Goal: Transaction & Acquisition: Download file/media

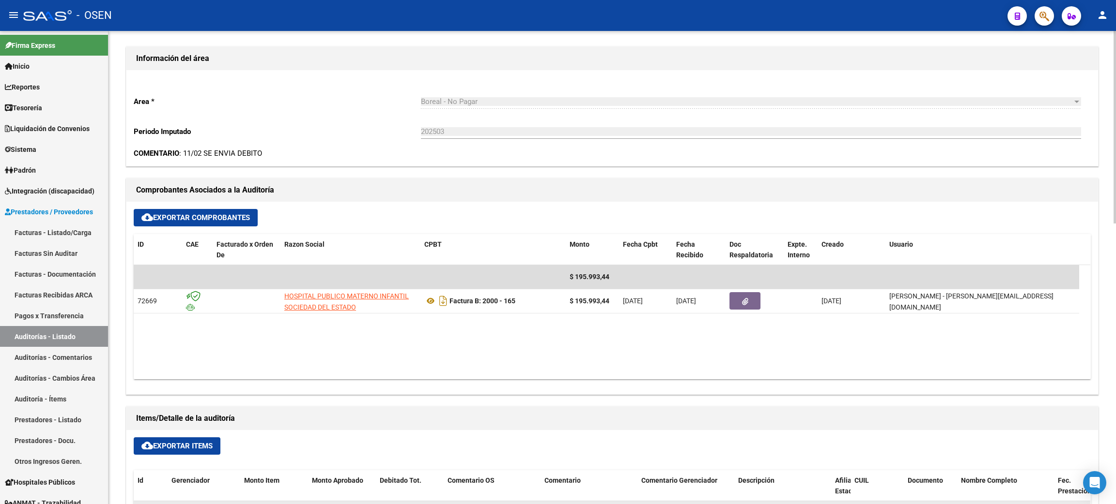
scroll to position [363, 0]
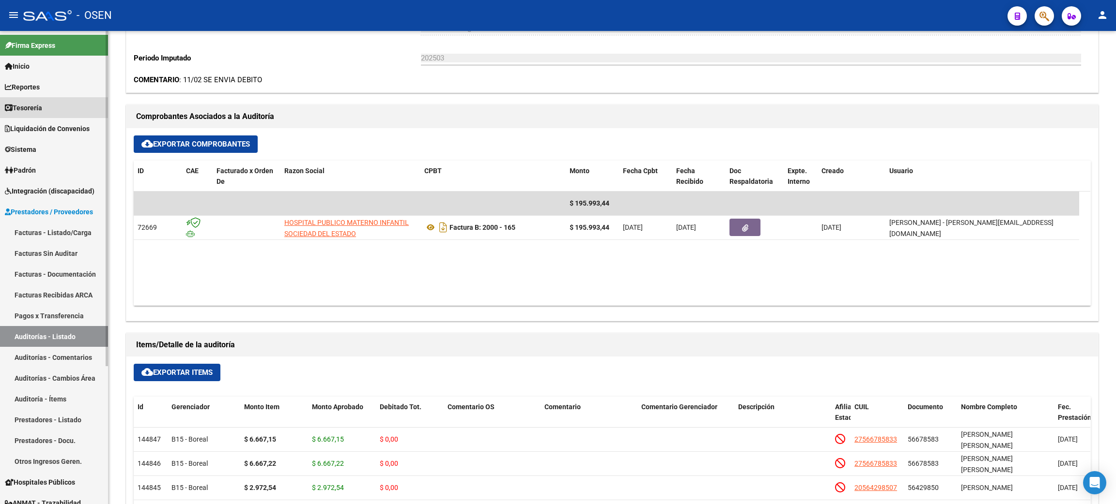
click at [48, 101] on link "Tesorería" at bounding box center [54, 107] width 108 height 21
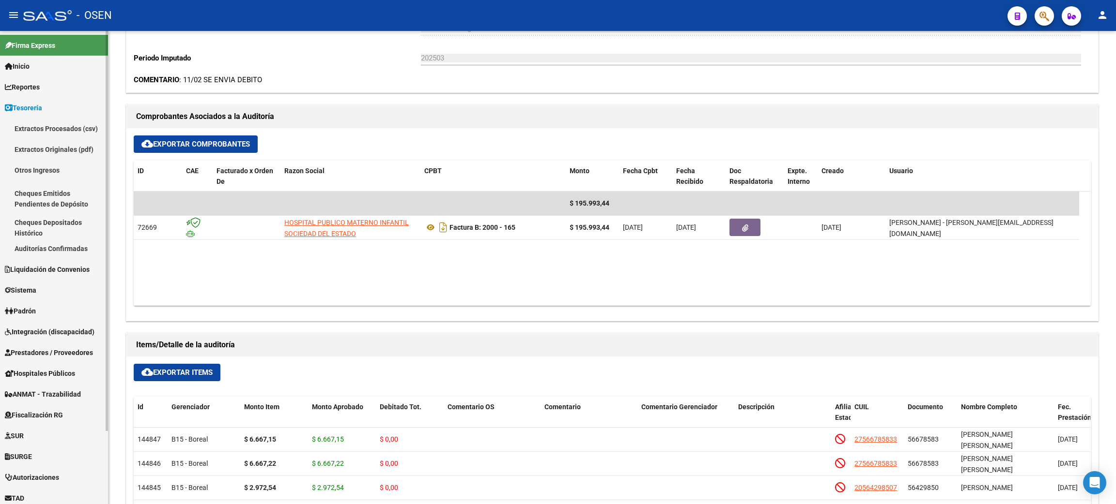
click at [44, 249] on link "Auditorías Confirmadas" at bounding box center [54, 248] width 108 height 21
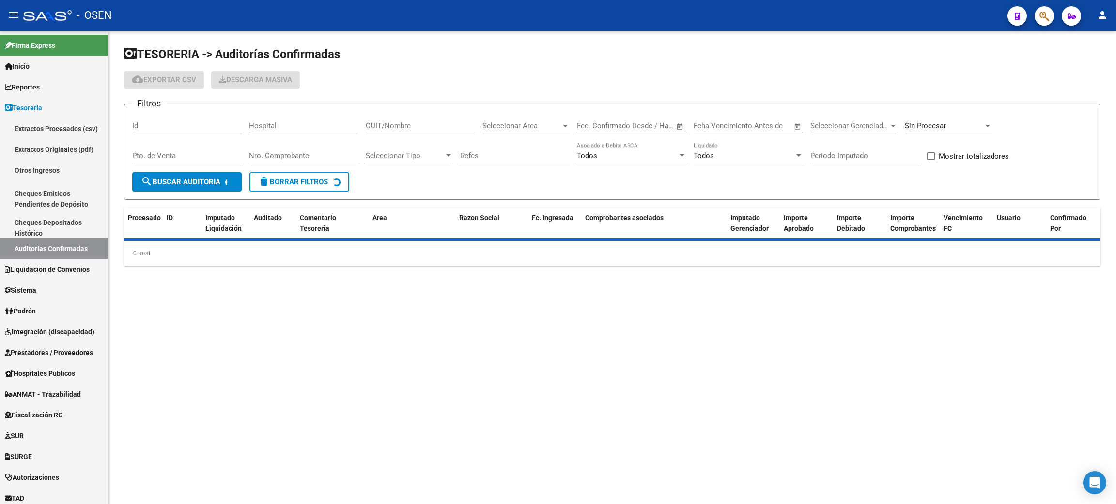
click at [312, 162] on div "Nro. Comprobante" at bounding box center [303, 152] width 109 height 21
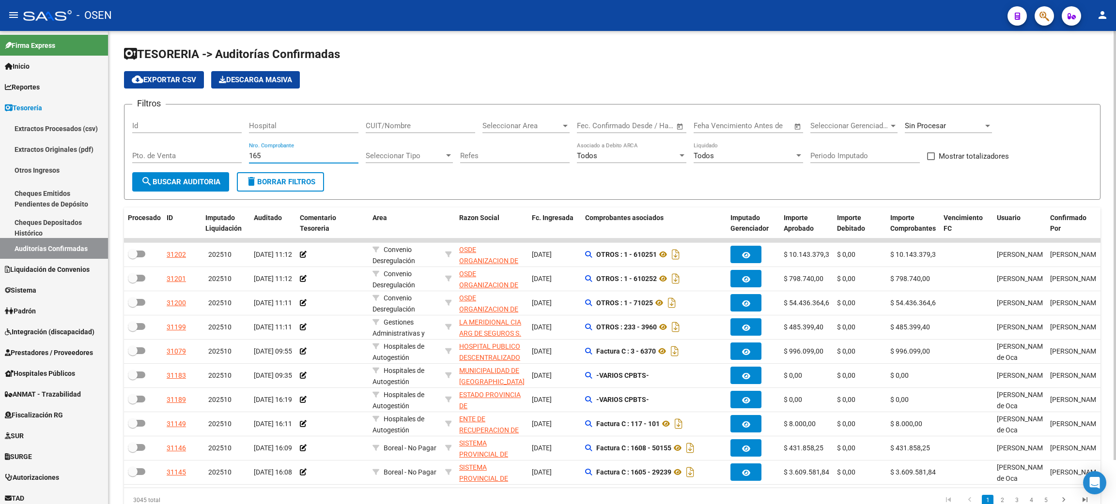
type input "165"
click at [933, 122] on span "Sin Procesar" at bounding box center [924, 126] width 41 height 9
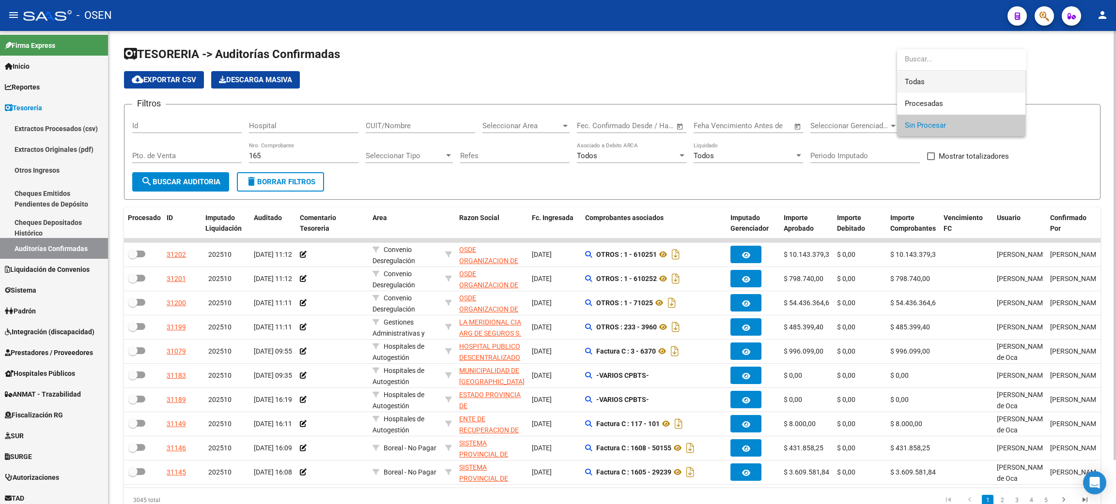
click at [928, 80] on span "Todas" at bounding box center [960, 82] width 113 height 22
click at [204, 178] on span "search Buscar Auditoria" at bounding box center [180, 182] width 79 height 9
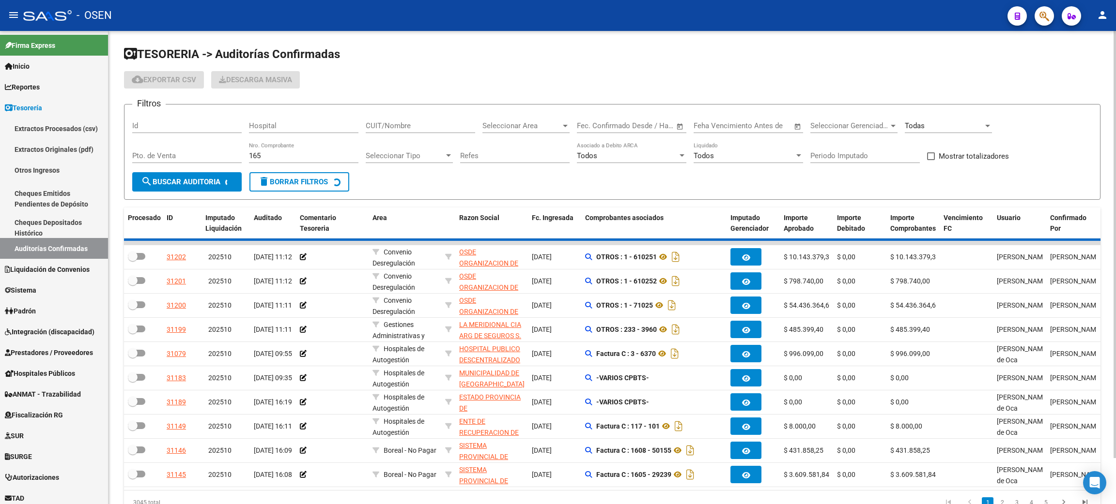
checkbox input "true"
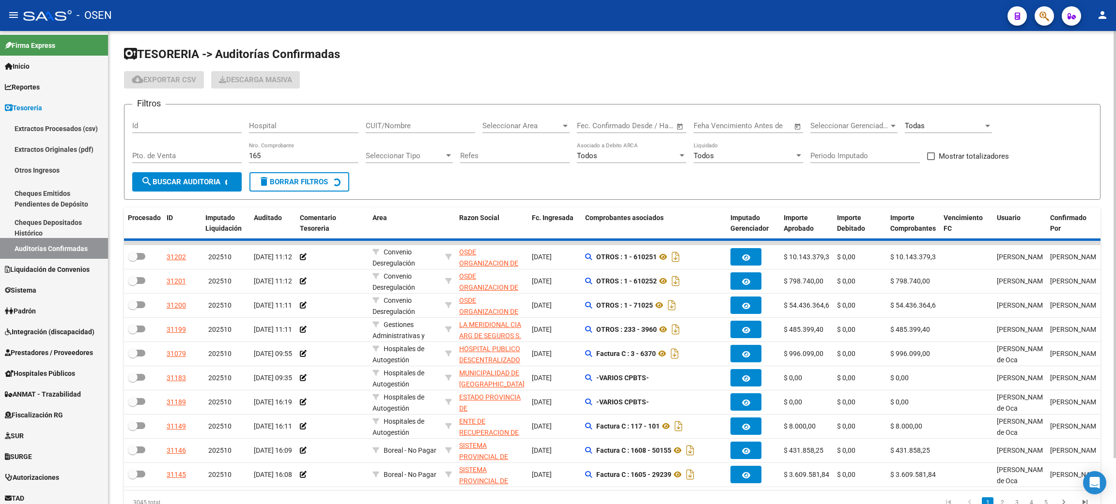
checkbox input "true"
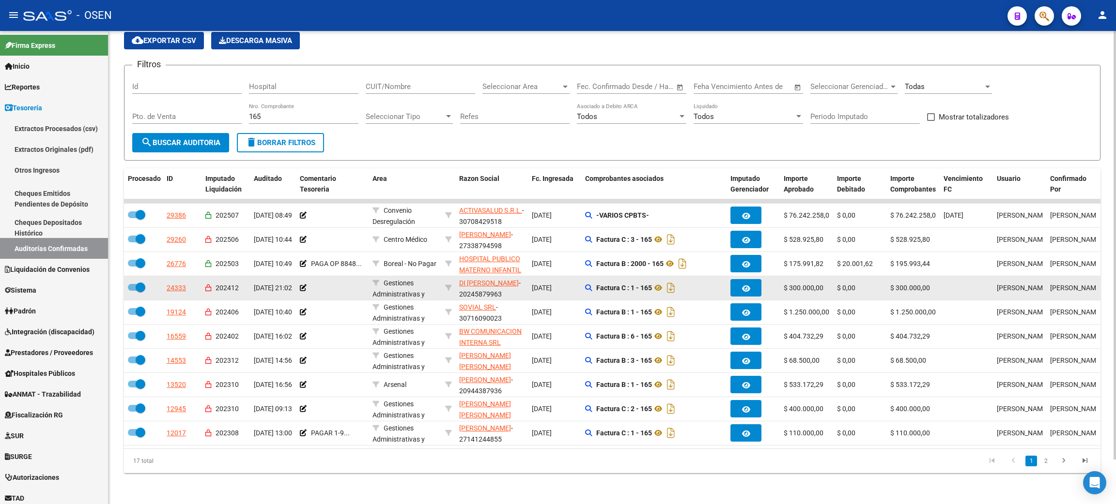
scroll to position [48, 0]
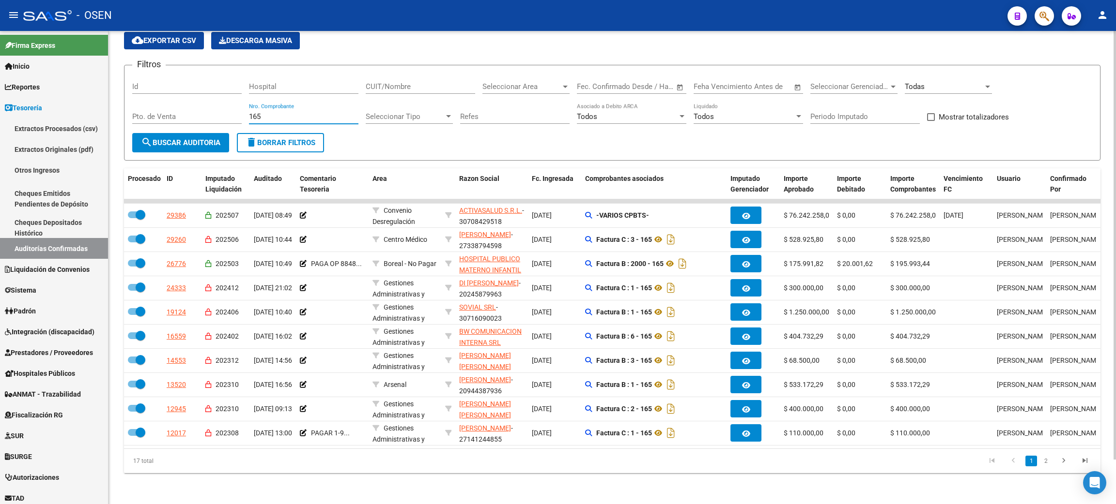
drag, startPoint x: 273, startPoint y: 103, endPoint x: 266, endPoint y: 104, distance: 6.8
click at [265, 112] on input "165" at bounding box center [303, 116] width 109 height 9
drag, startPoint x: 269, startPoint y: 105, endPoint x: 218, endPoint y: 93, distance: 52.1
click at [218, 93] on div "Filtros Id Hospital CUIT/Nombre Seleccionar Area Seleccionar Area Fecha inicio …" at bounding box center [612, 103] width 960 height 60
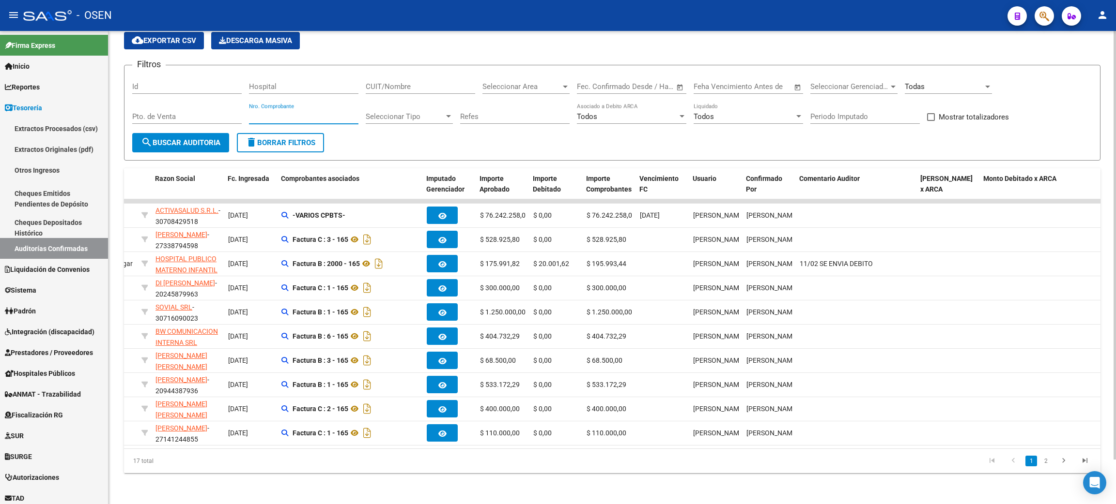
scroll to position [0, 0]
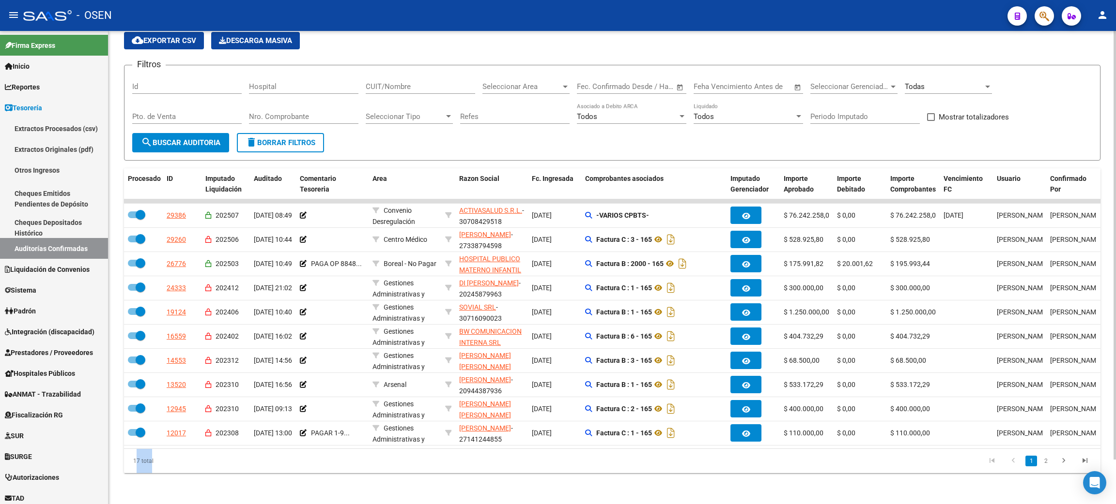
drag, startPoint x: 148, startPoint y: 463, endPoint x: 112, endPoint y: 460, distance: 36.0
click at [112, 460] on div "TESORERIA -> Auditorías Confirmadas cloud_download Exportar CSV Descarga Masiva…" at bounding box center [611, 248] width 1007 height 513
click at [195, 463] on div "17 total" at bounding box center [221, 461] width 194 height 24
drag, startPoint x: 155, startPoint y: 460, endPoint x: 95, endPoint y: 459, distance: 60.1
click at [95, 459] on mat-sidenav-container "Firma Express Inicio Calendario SSS Instructivos Contacto OS Reportes Tablero d…" at bounding box center [558, 268] width 1116 height 474
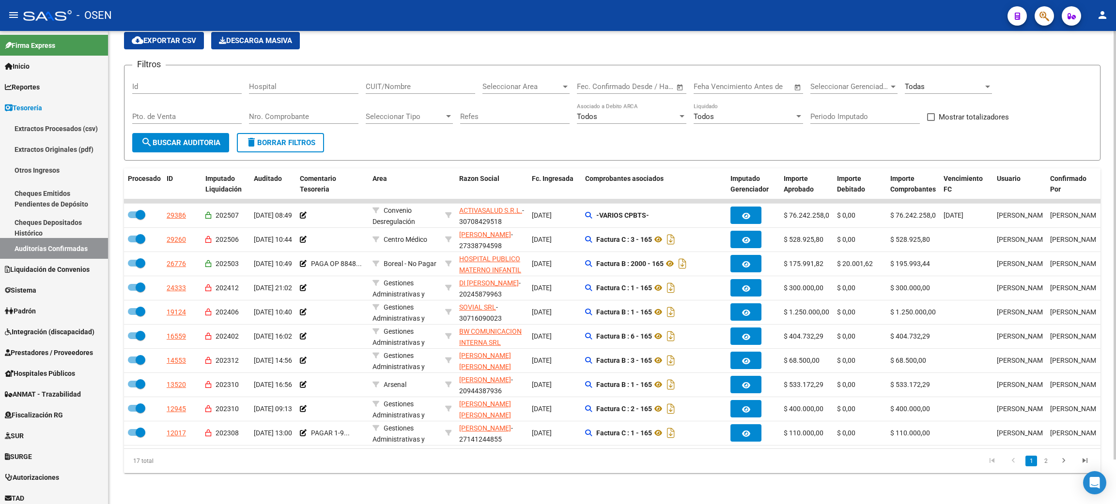
click at [531, 474] on div "17 total 1 2" at bounding box center [612, 461] width 976 height 24
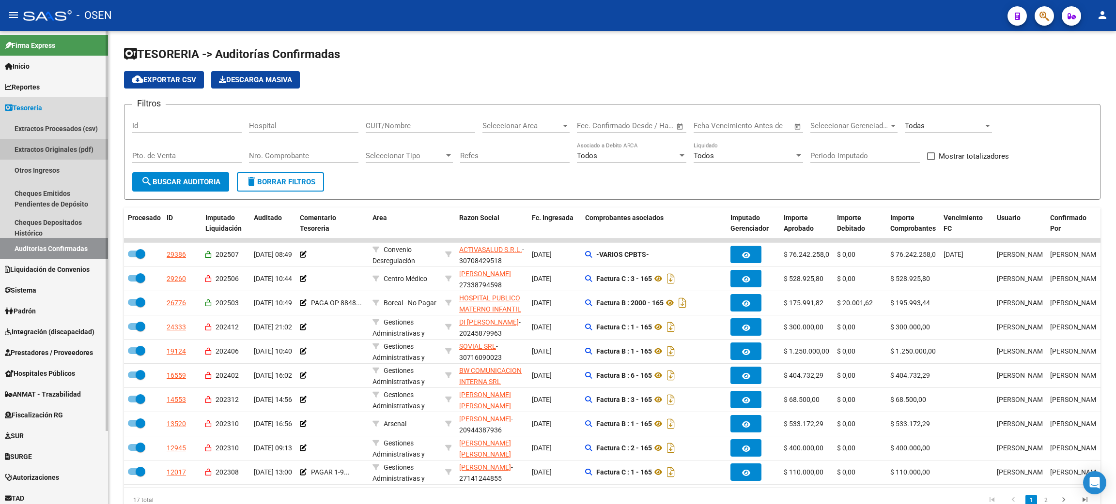
click at [27, 152] on link "Extractos Originales (pdf)" at bounding box center [54, 149] width 108 height 21
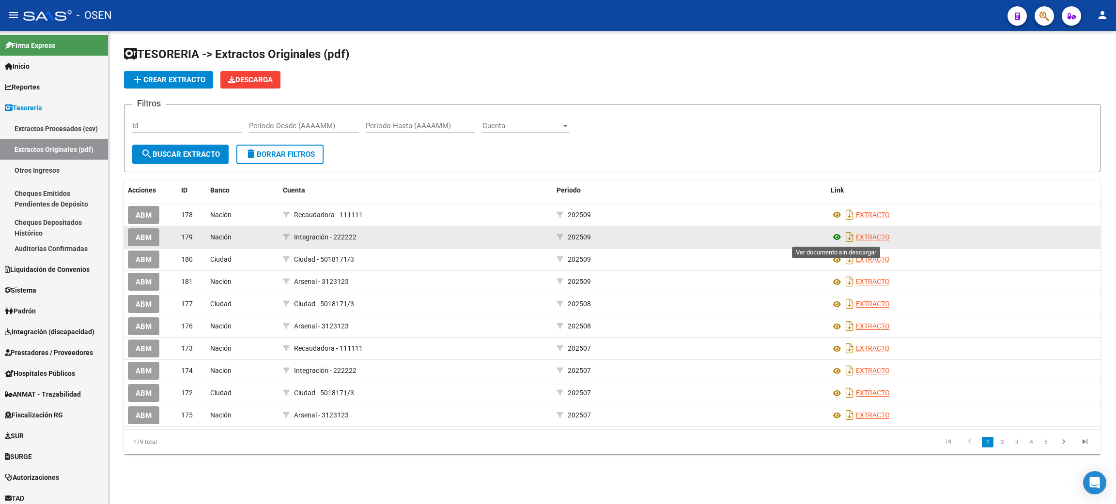
click at [833, 235] on icon at bounding box center [836, 237] width 13 height 12
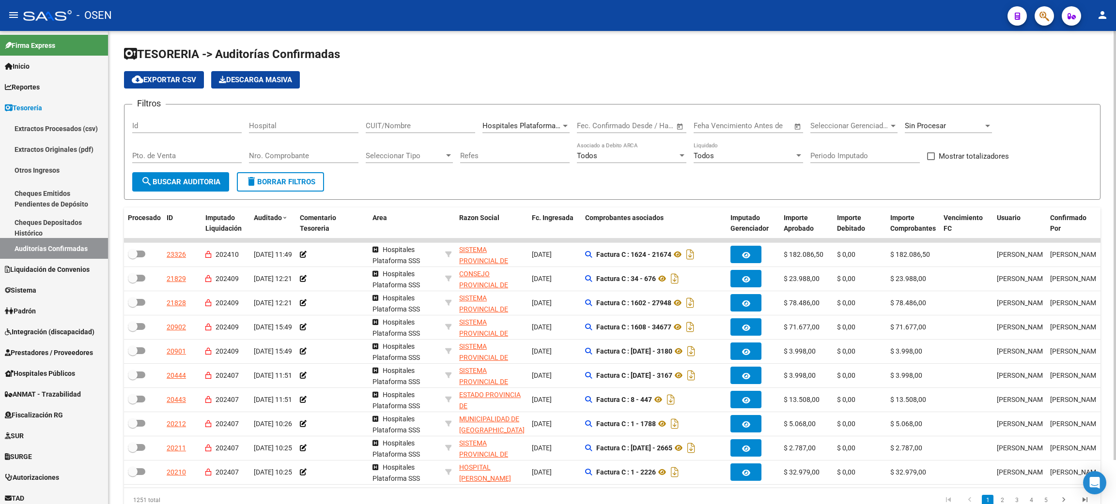
click at [390, 126] on input "CUIT/Nombre" at bounding box center [420, 126] width 109 height 9
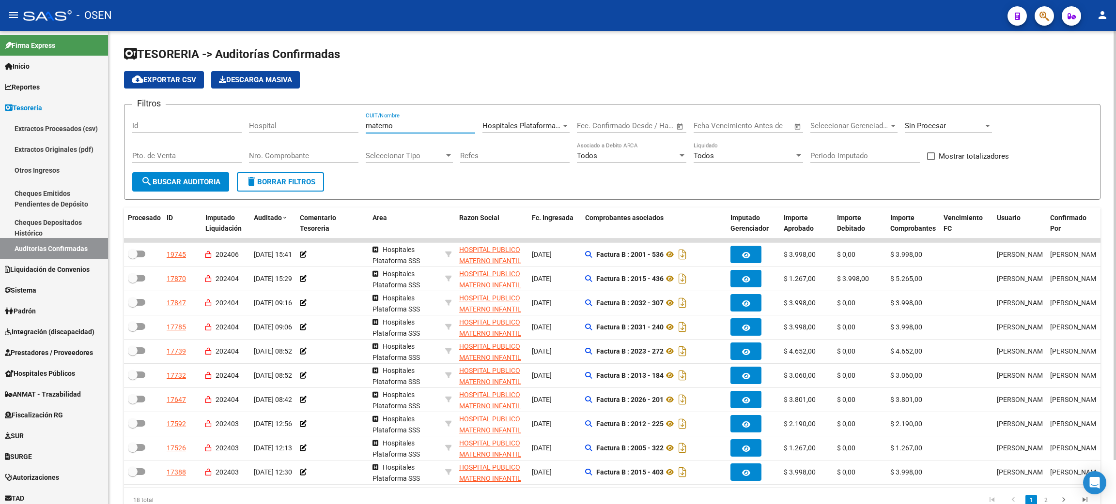
type input "materno"
click at [529, 131] on div "Hospitales Plataforma SSS Seleccionar Area" at bounding box center [525, 122] width 87 height 21
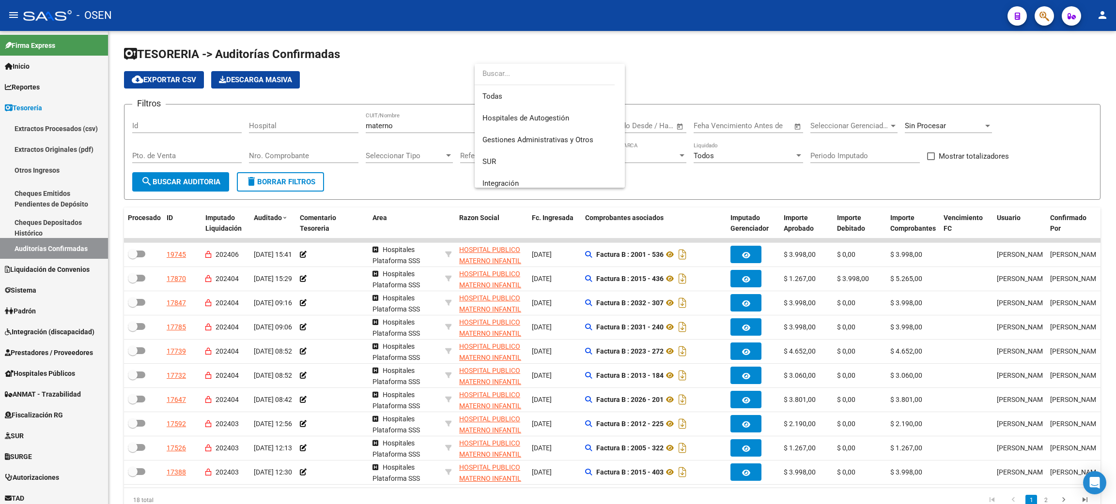
click at [746, 182] on div at bounding box center [558, 252] width 1116 height 504
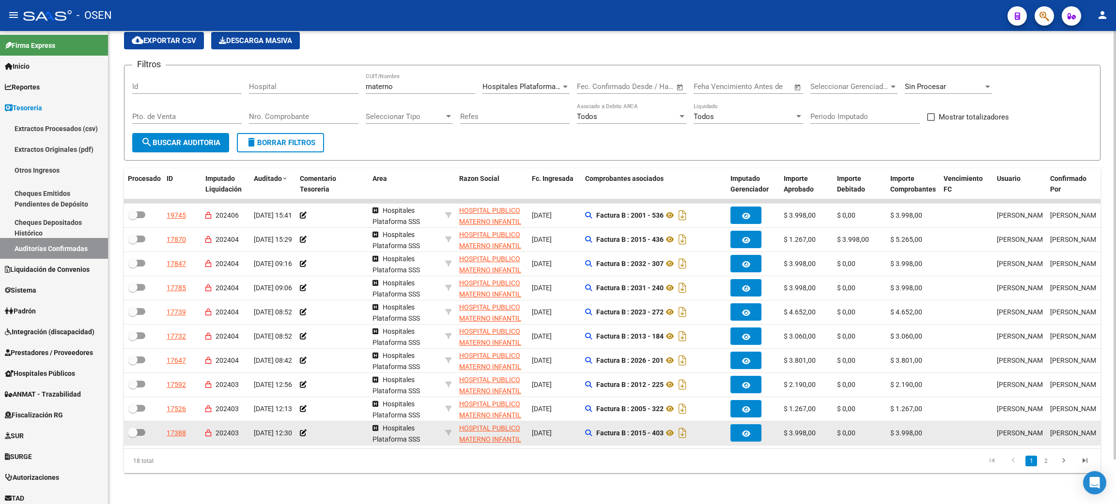
scroll to position [48, 0]
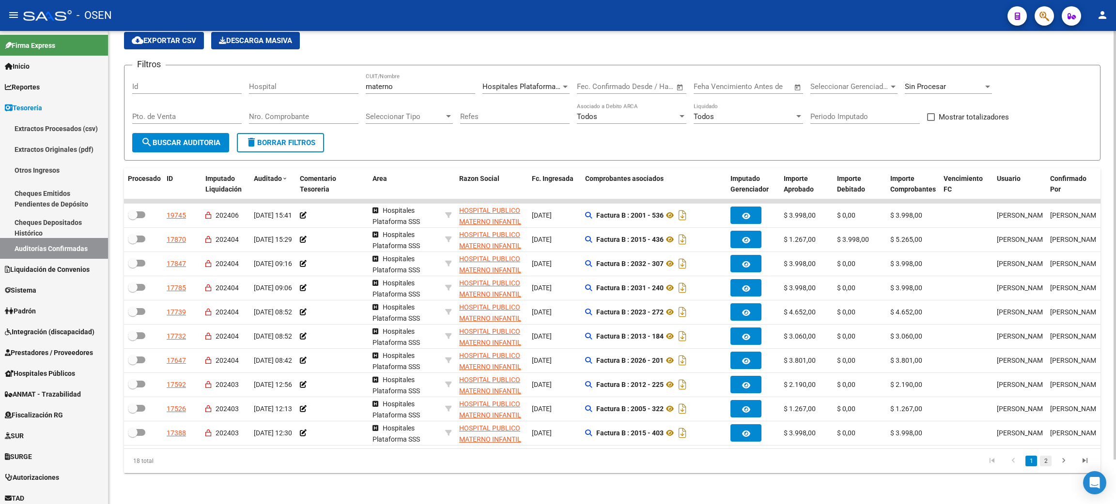
click at [1045, 466] on link "2" at bounding box center [1045, 461] width 12 height 11
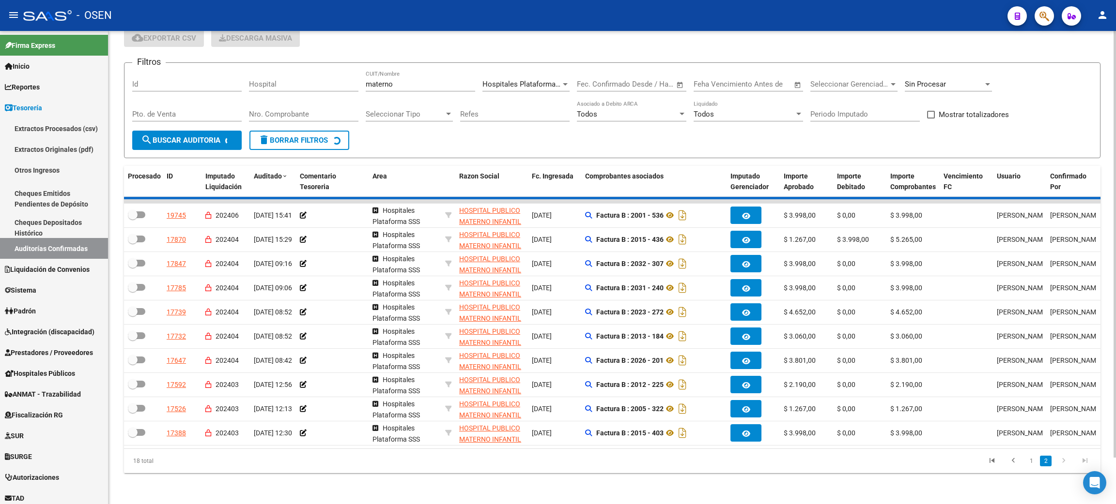
scroll to position [0, 0]
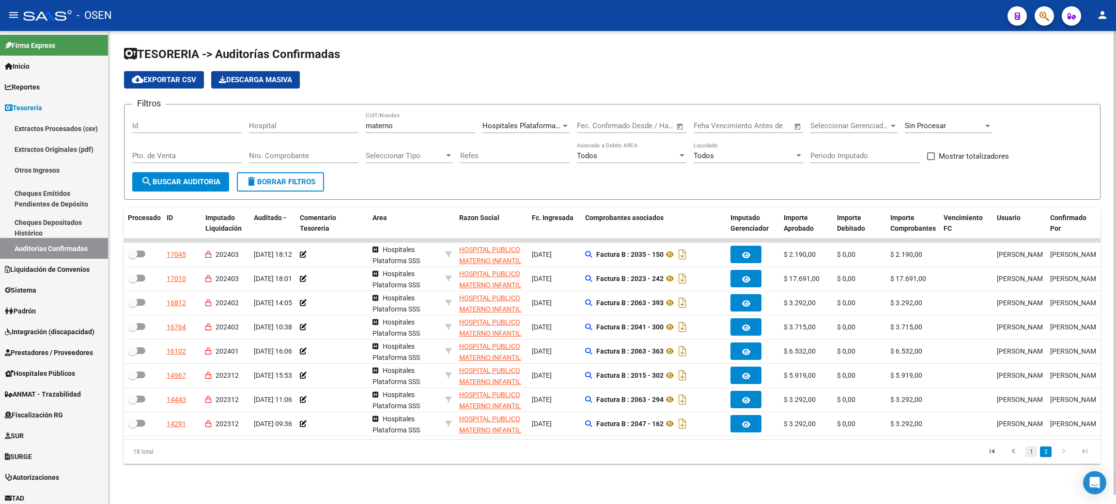
click at [1029, 458] on link "1" at bounding box center [1031, 452] width 12 height 11
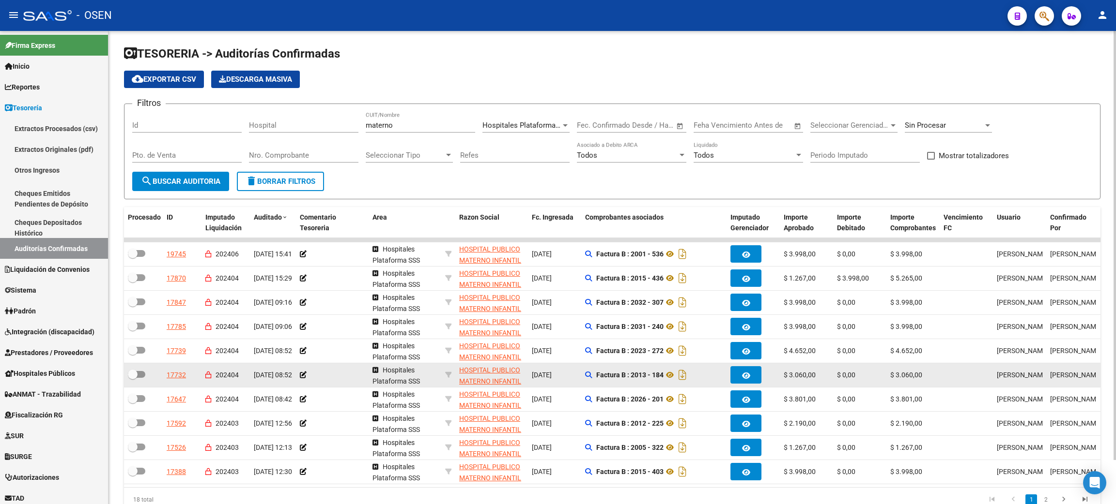
scroll to position [0, 0]
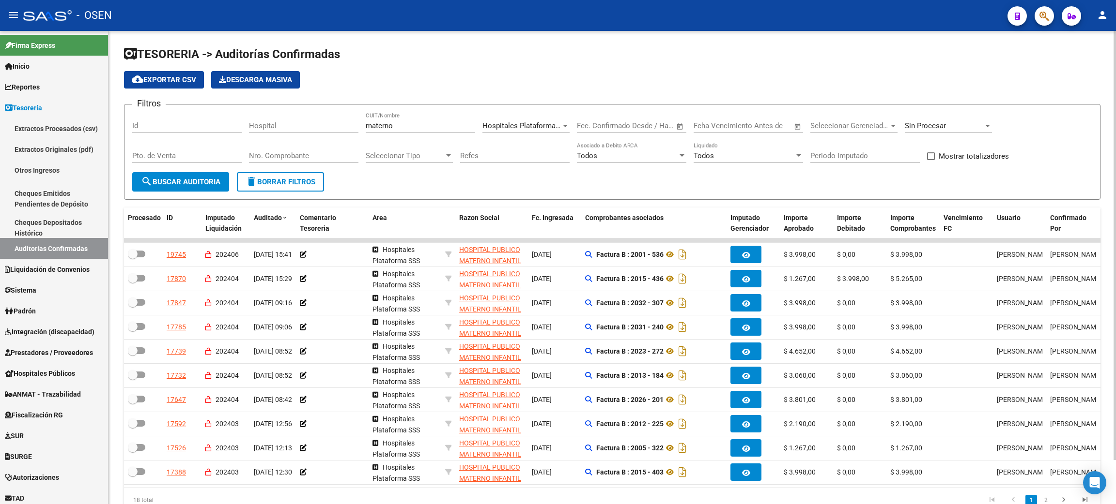
click at [504, 129] on span "Hospitales Plataforma SSS" at bounding box center [526, 126] width 88 height 9
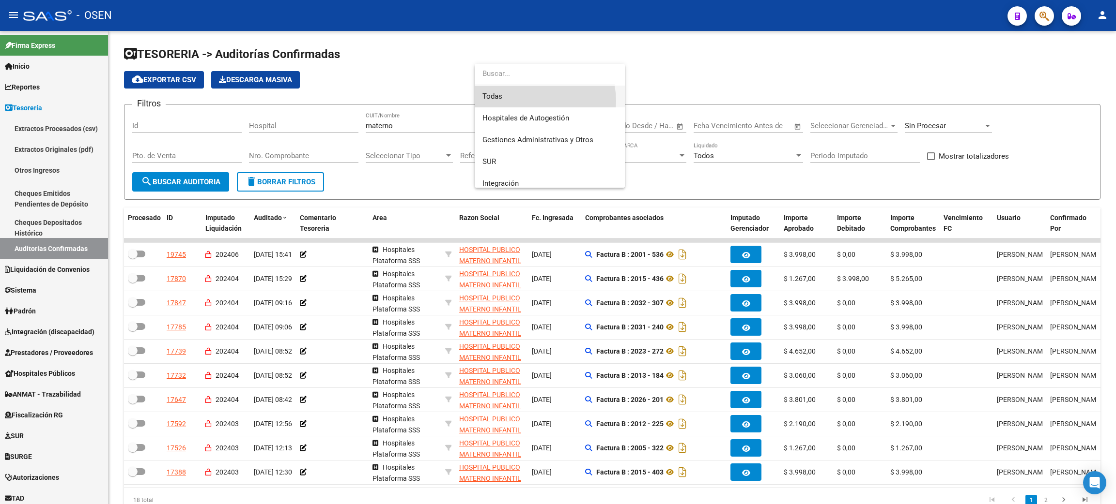
click at [535, 101] on span "Todas" at bounding box center [549, 97] width 135 height 22
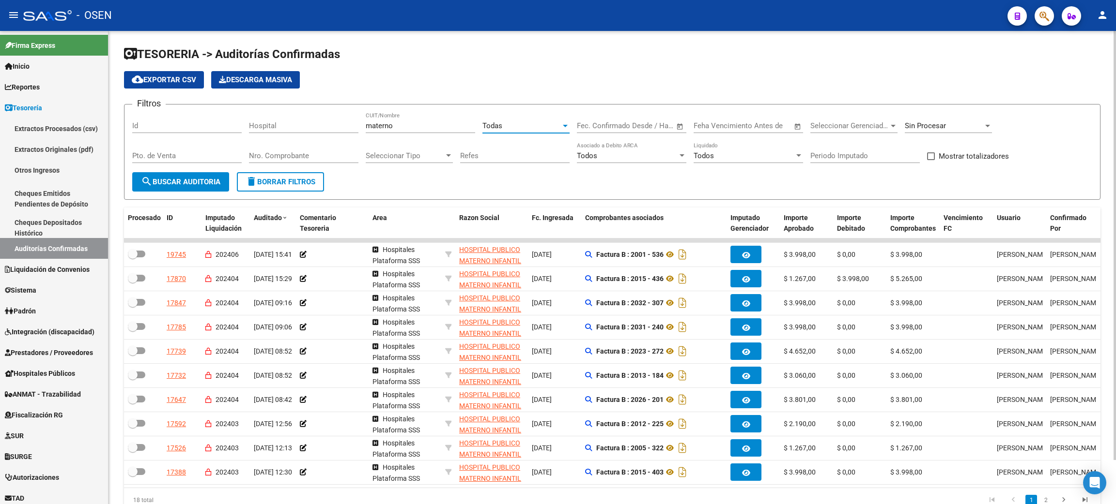
click at [183, 182] on span "search Buscar Auditoria" at bounding box center [180, 182] width 79 height 9
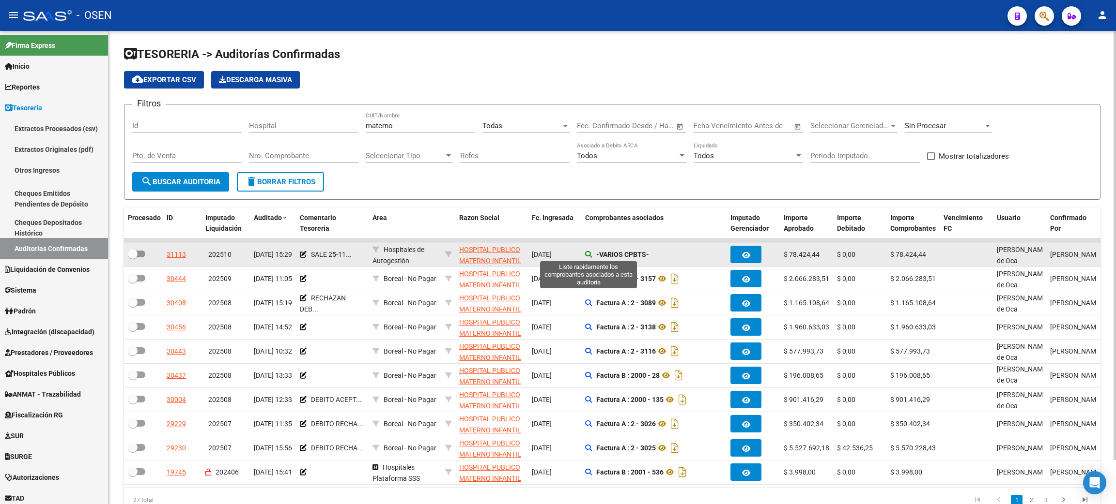
click at [588, 252] on icon at bounding box center [588, 254] width 7 height 7
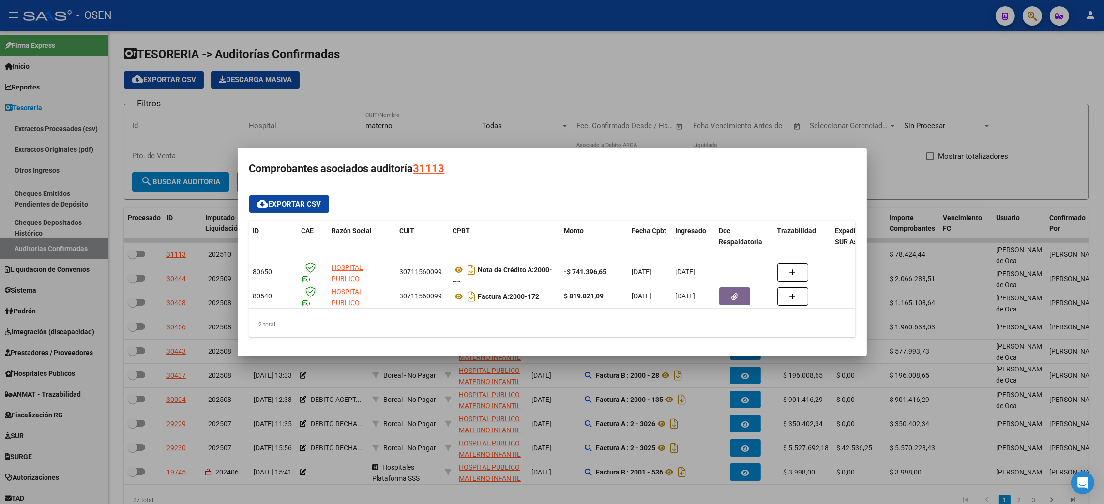
click at [921, 178] on div at bounding box center [552, 252] width 1104 height 504
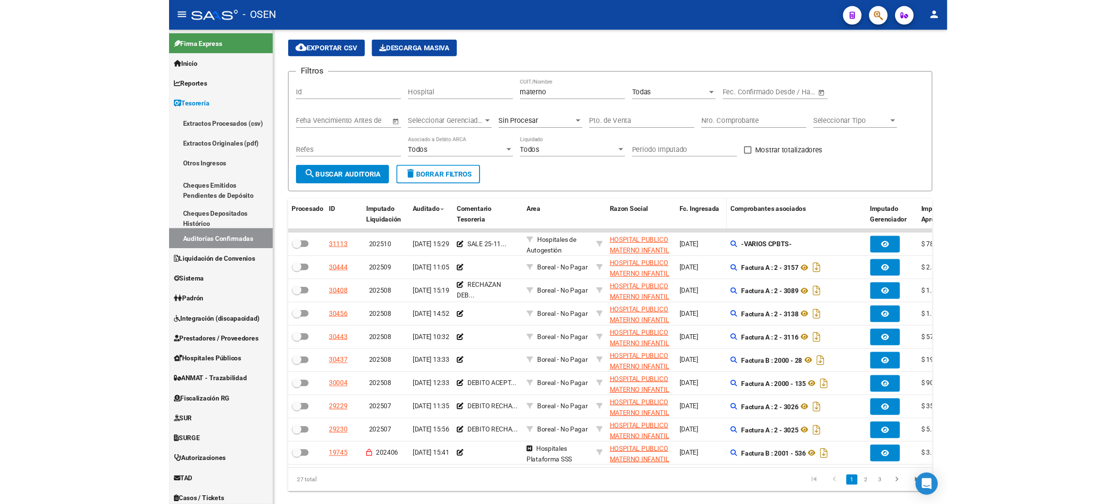
scroll to position [58, 0]
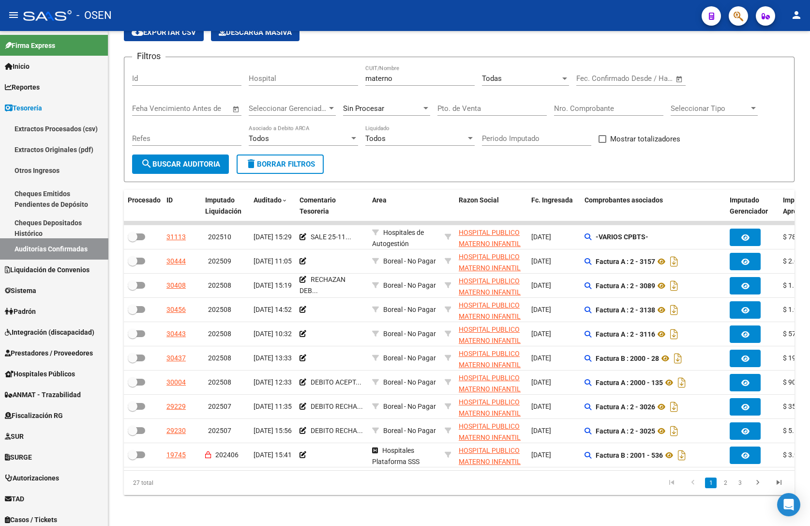
click at [682, 164] on form "Filtros Id Hospital materno CUIT/Nombre Todas Seleccionar Area Fecha inicio – F…" at bounding box center [459, 119] width 671 height 125
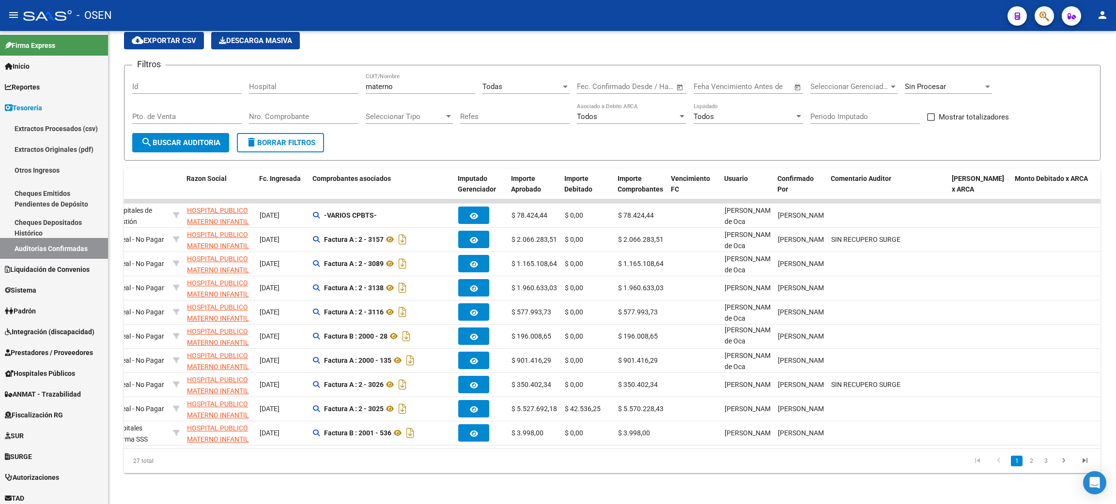
scroll to position [0, 0]
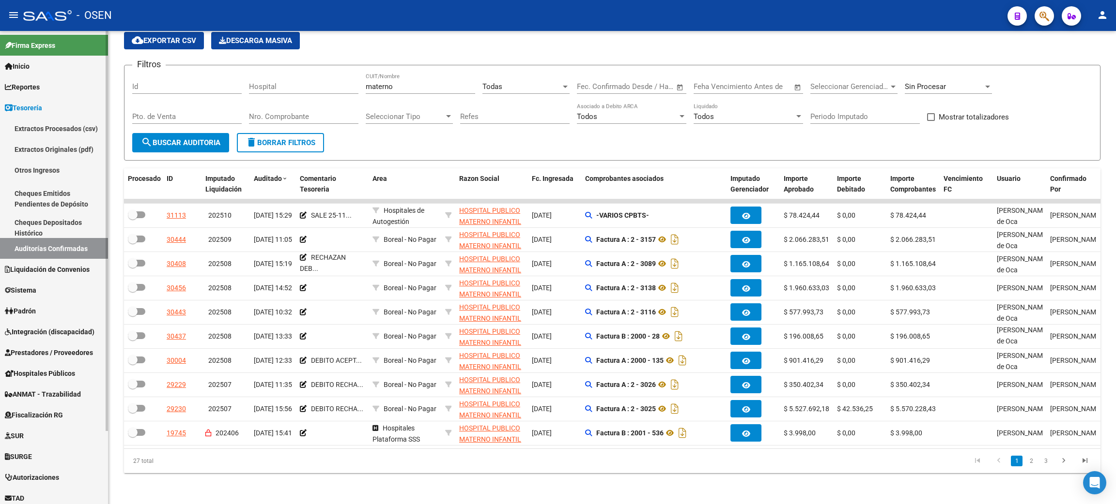
click at [53, 331] on span "Integración (discapacidad)" at bounding box center [50, 332] width 90 height 11
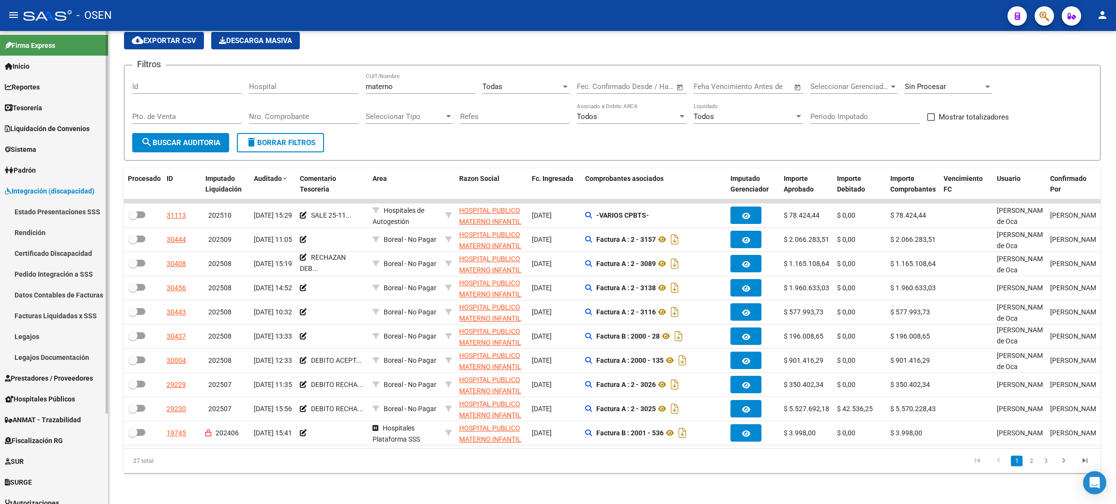
click at [63, 320] on link "Facturas Liquidadas x SSS" at bounding box center [54, 316] width 108 height 21
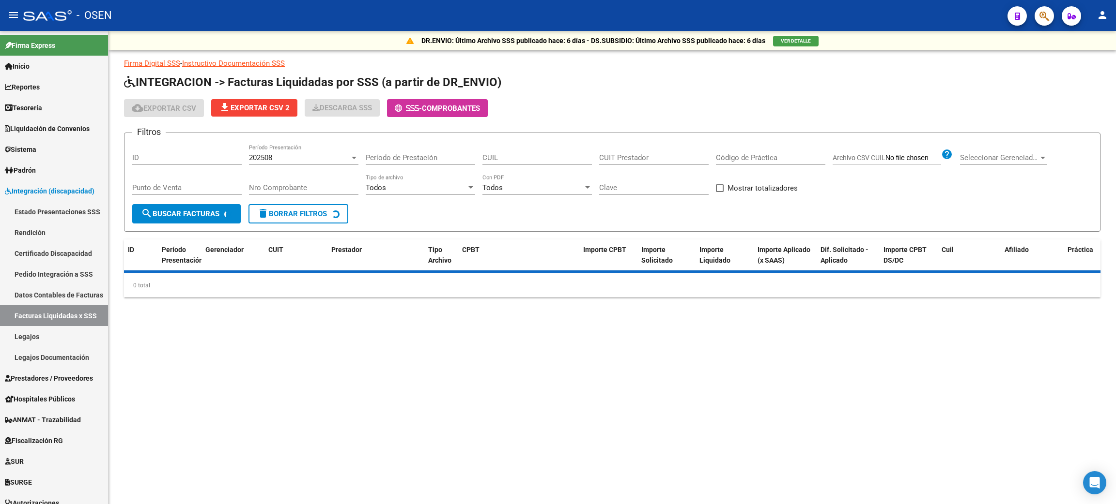
click at [301, 165] on div "202508 Período Presentación" at bounding box center [303, 159] width 109 height 30
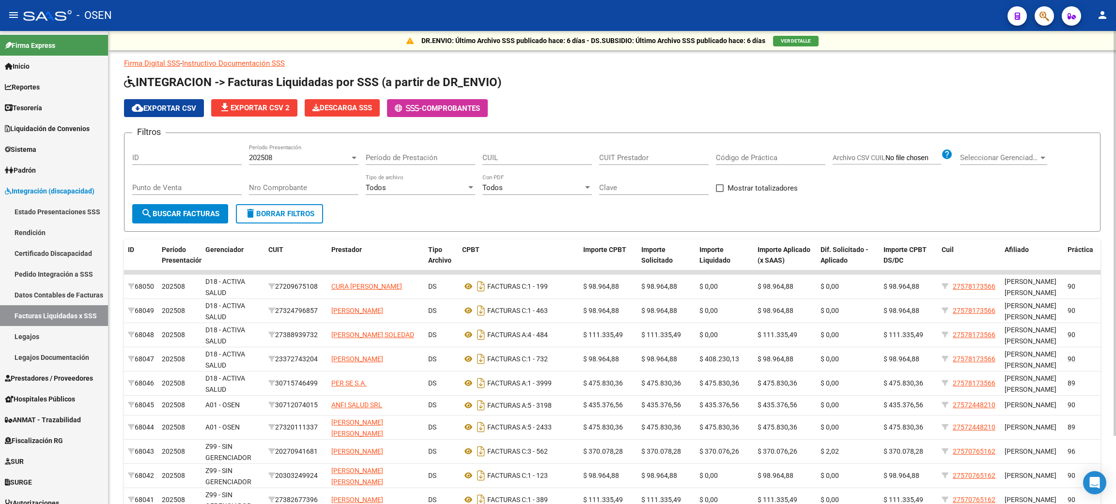
click at [306, 161] on div "202508" at bounding box center [299, 157] width 101 height 9
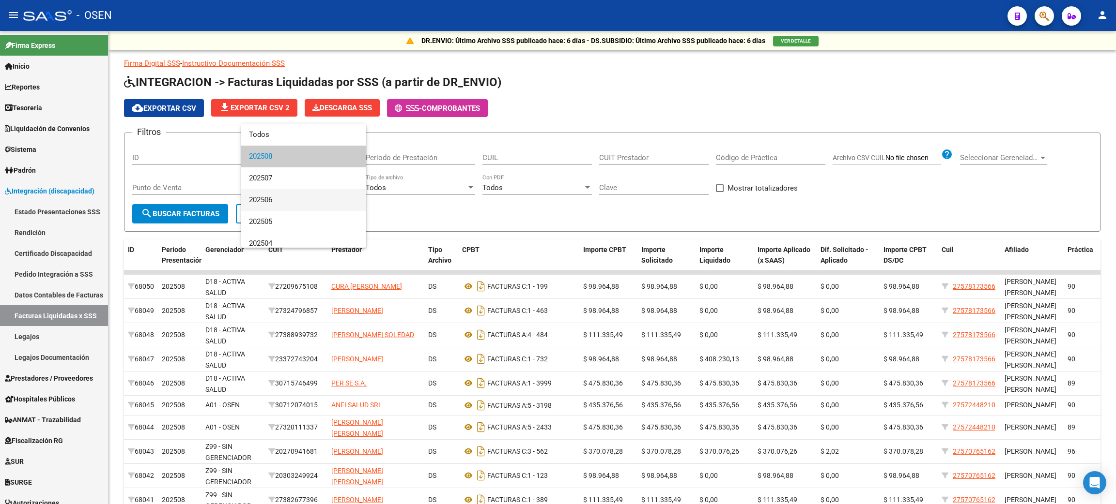
click at [281, 196] on span "202506" at bounding box center [303, 200] width 109 height 22
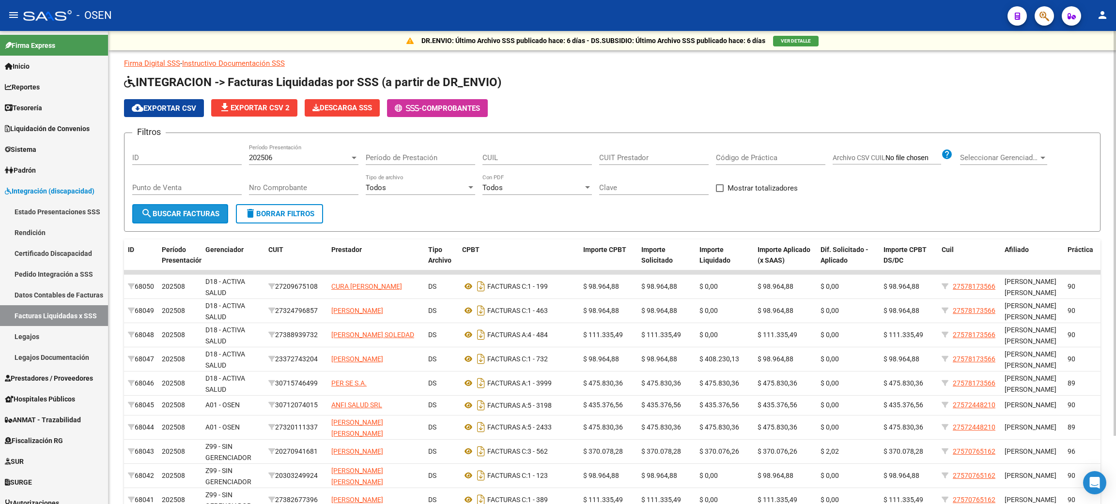
click at [201, 211] on span "search Buscar Facturas" at bounding box center [180, 214] width 78 height 9
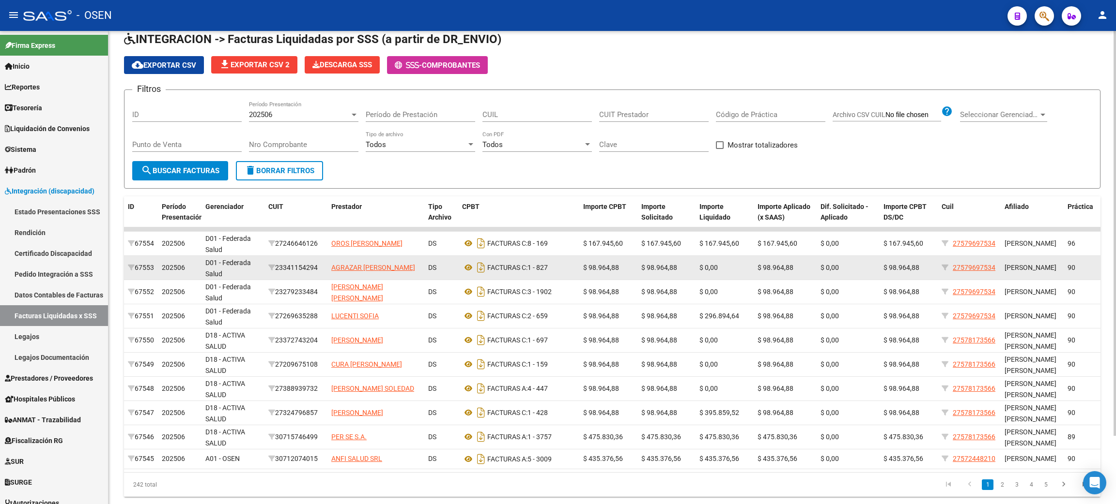
scroll to position [80, 0]
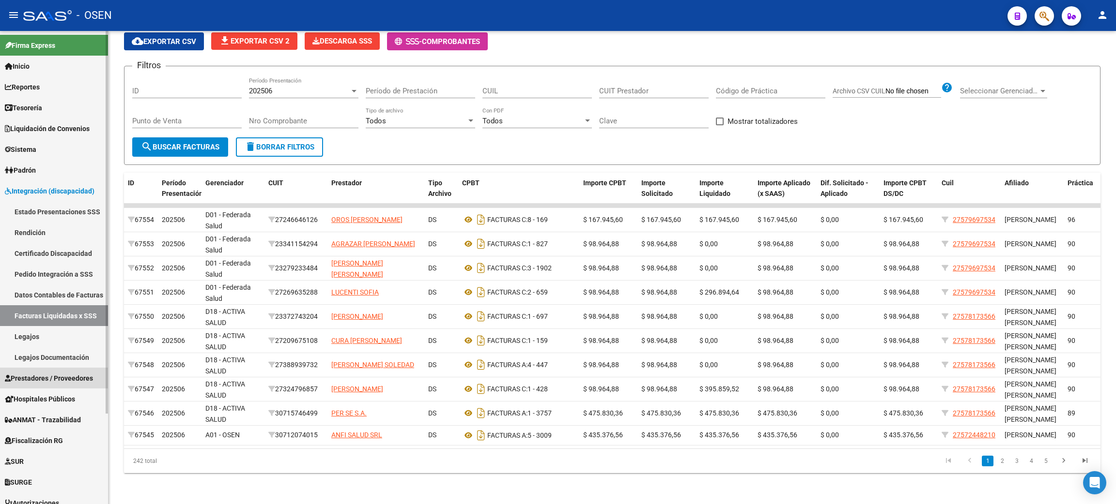
click at [58, 386] on link "Prestadores / Proveedores" at bounding box center [54, 378] width 108 height 21
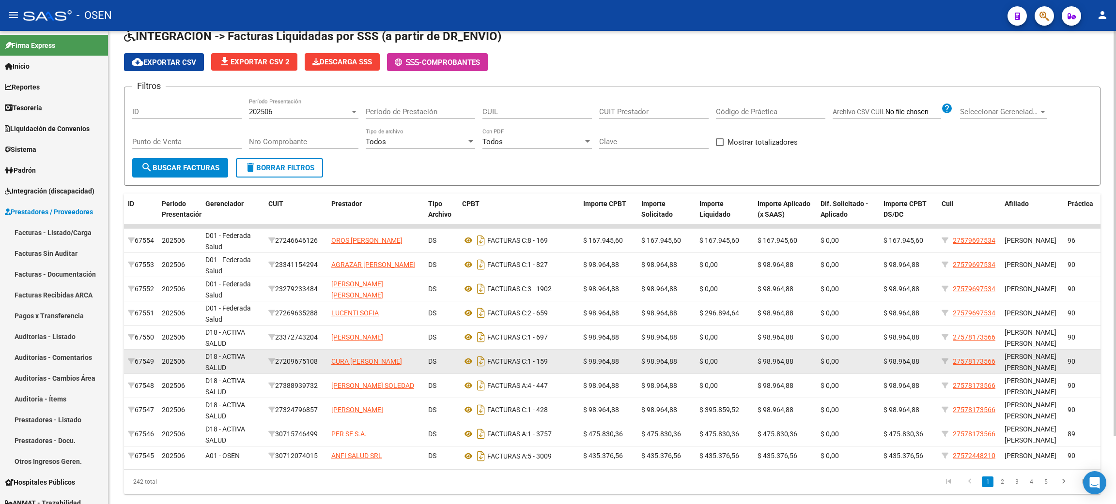
scroll to position [0, 0]
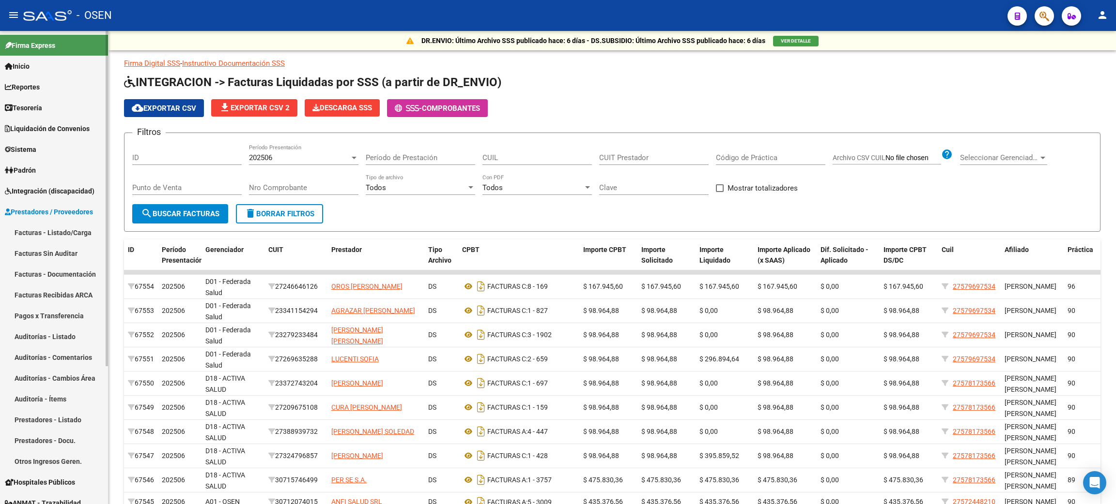
click at [31, 107] on span "Tesorería" at bounding box center [23, 108] width 37 height 11
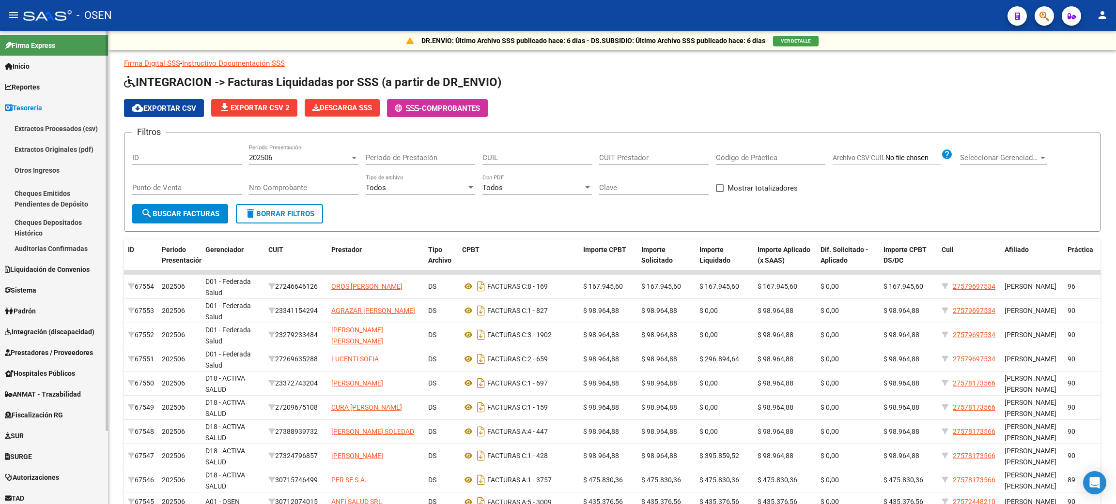
click at [57, 245] on link "Auditorías Confirmadas" at bounding box center [54, 248] width 108 height 21
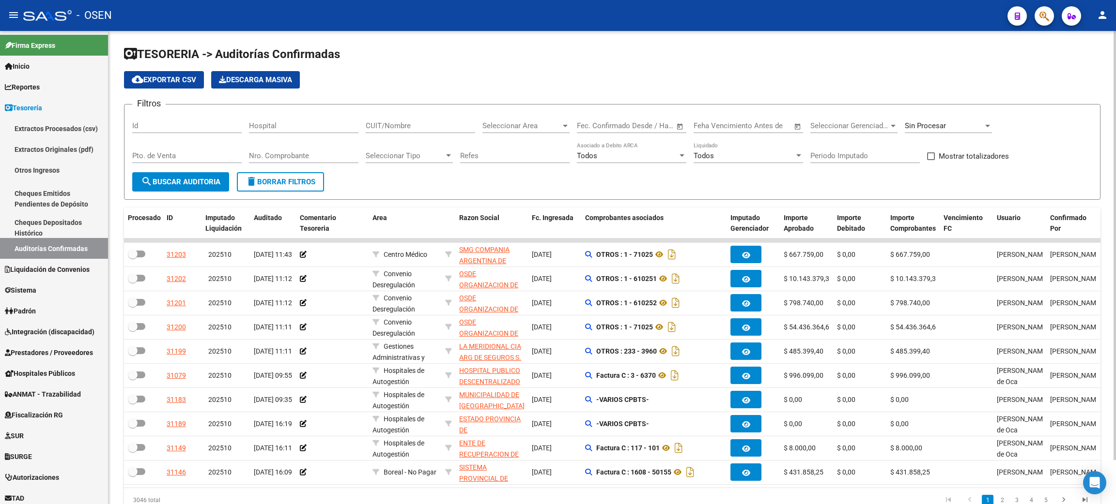
click at [504, 123] on span "Seleccionar Area" at bounding box center [521, 126] width 78 height 9
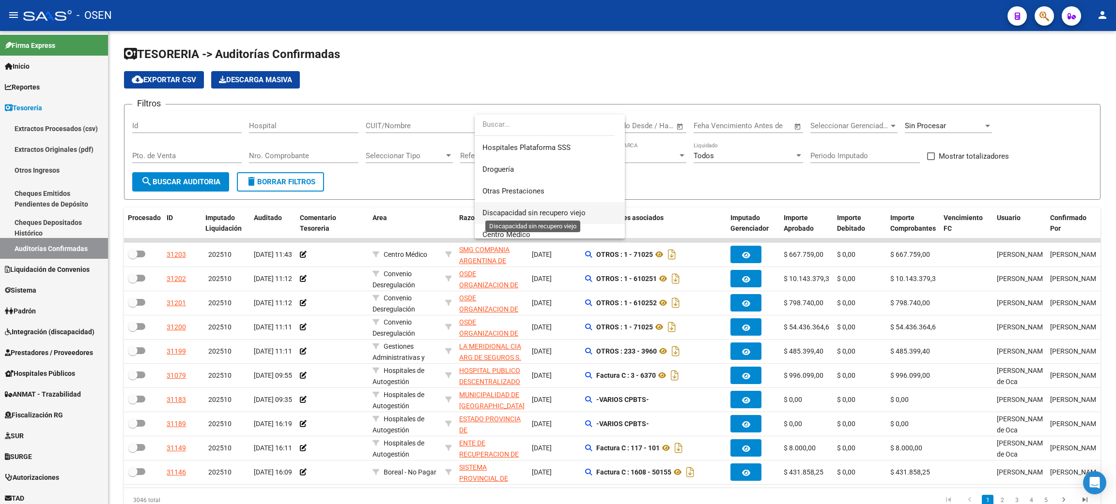
scroll to position [290, 0]
drag, startPoint x: 513, startPoint y: 188, endPoint x: 506, endPoint y: 193, distance: 8.6
click at [513, 187] on span "Arsenal" at bounding box center [549, 184] width 135 height 22
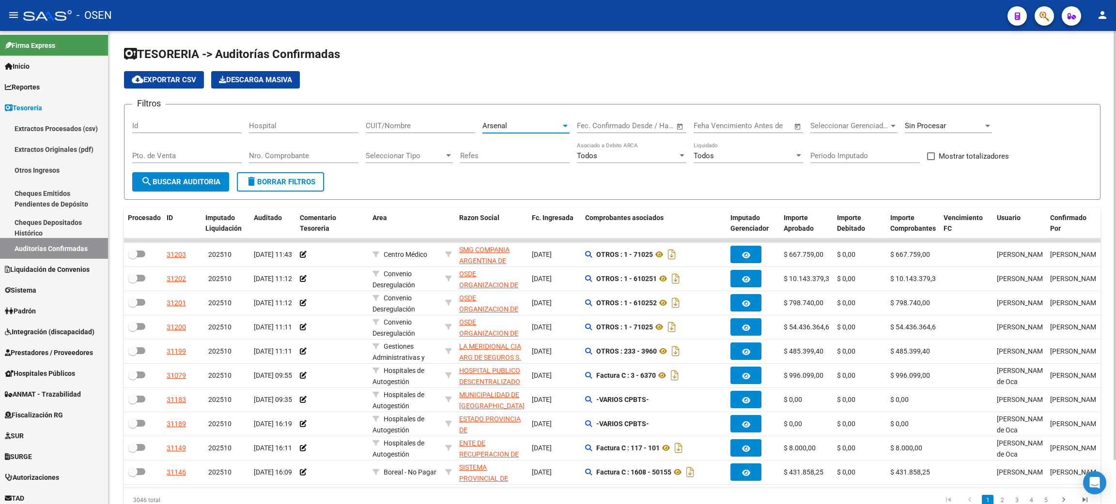
click at [148, 176] on mat-icon "search" at bounding box center [147, 182] width 12 height 12
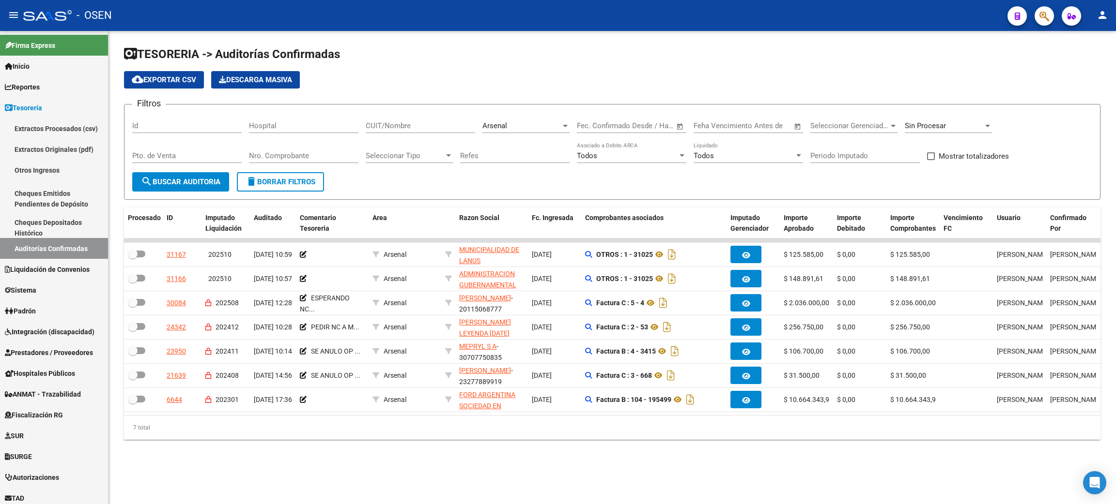
click at [504, 129] on span "Arsenal" at bounding box center [494, 126] width 25 height 9
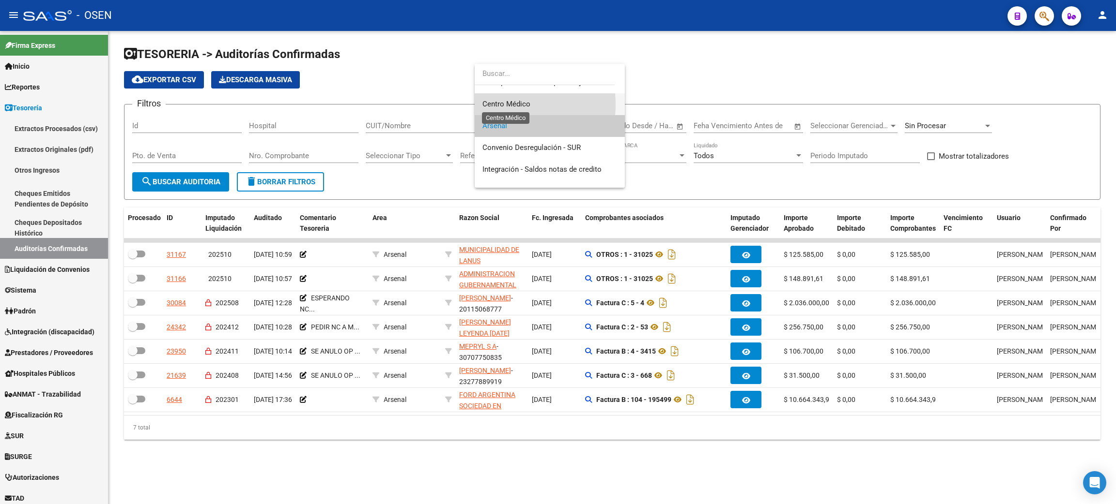
click at [507, 105] on span "Centro Médico" at bounding box center [506, 104] width 48 height 9
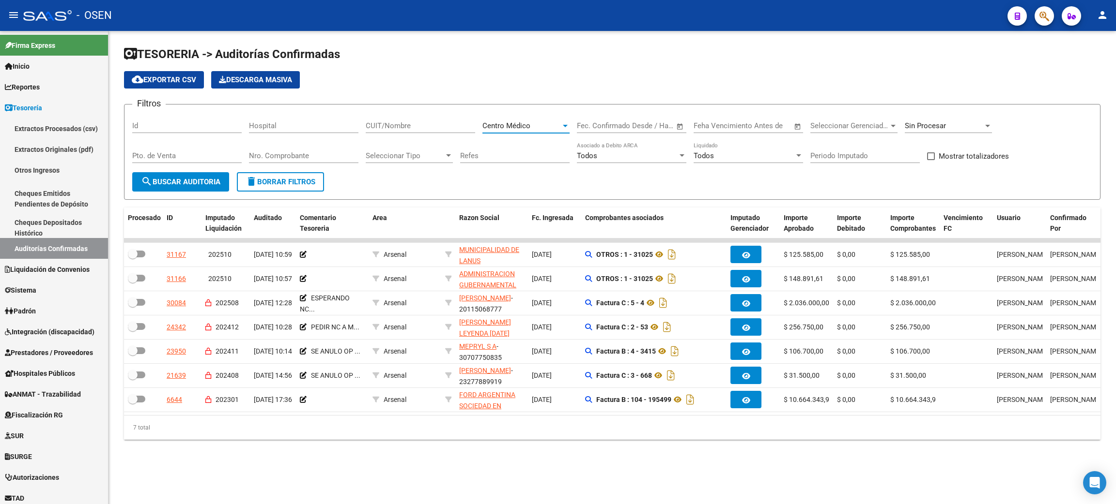
click at [967, 119] on div "Sin Procesar" at bounding box center [947, 122] width 87 height 21
click at [930, 75] on span "Todas" at bounding box center [960, 82] width 113 height 22
click at [402, 122] on input "CUIT/Nombre" at bounding box center [420, 126] width 109 height 9
type input "AGENCIA"
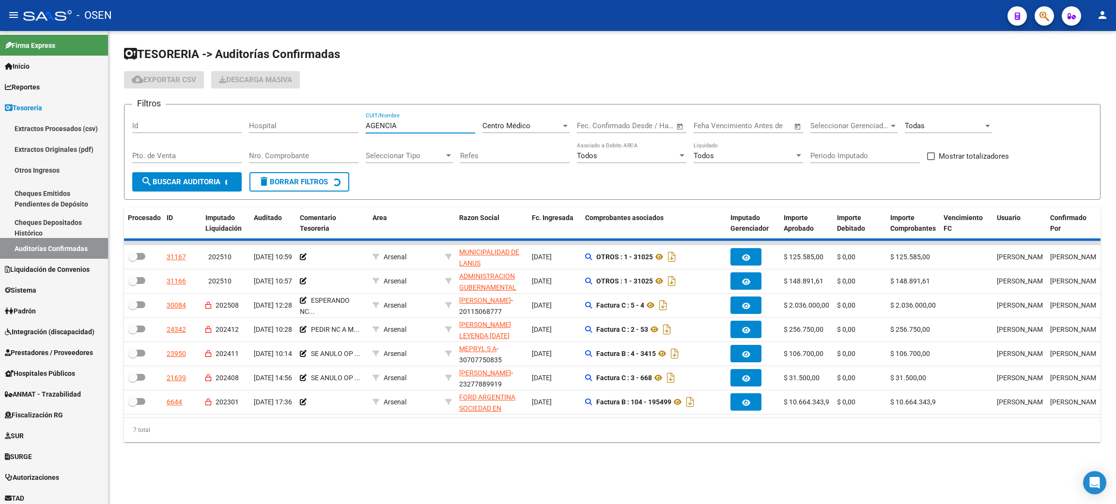
checkbox input "true"
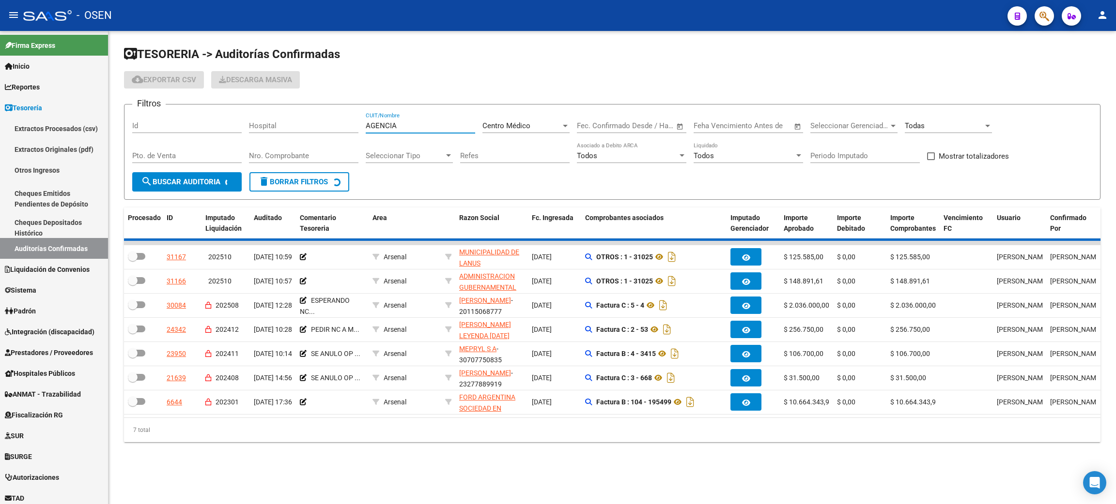
checkbox input "true"
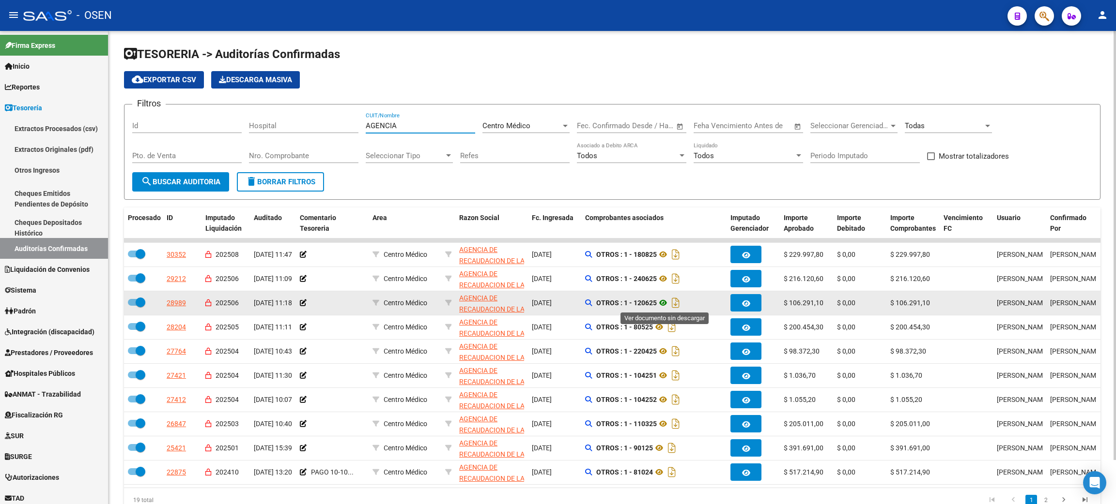
type input "AGENCIA"
click at [663, 304] on icon at bounding box center [663, 303] width 13 height 12
click at [669, 305] on icon at bounding box center [663, 303] width 13 height 12
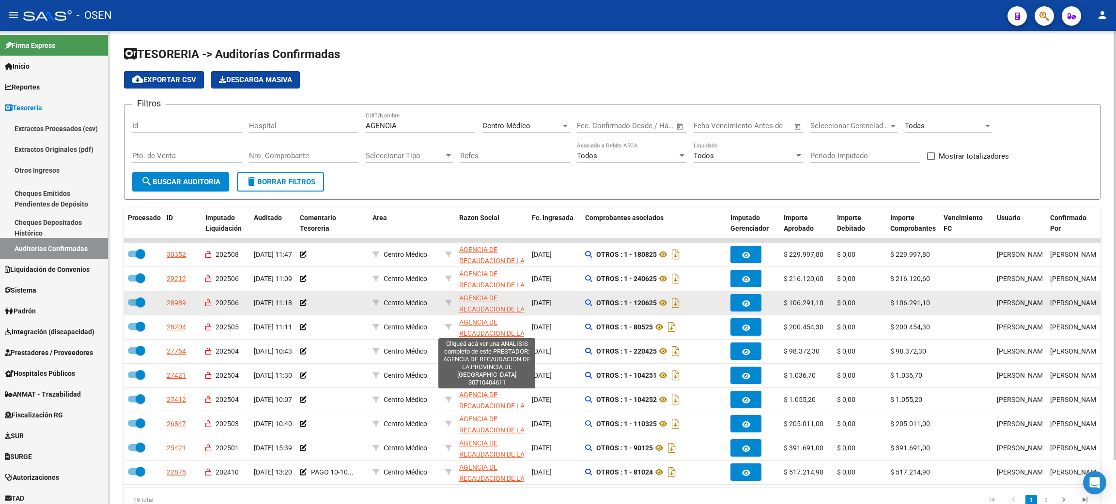
scroll to position [35, 0]
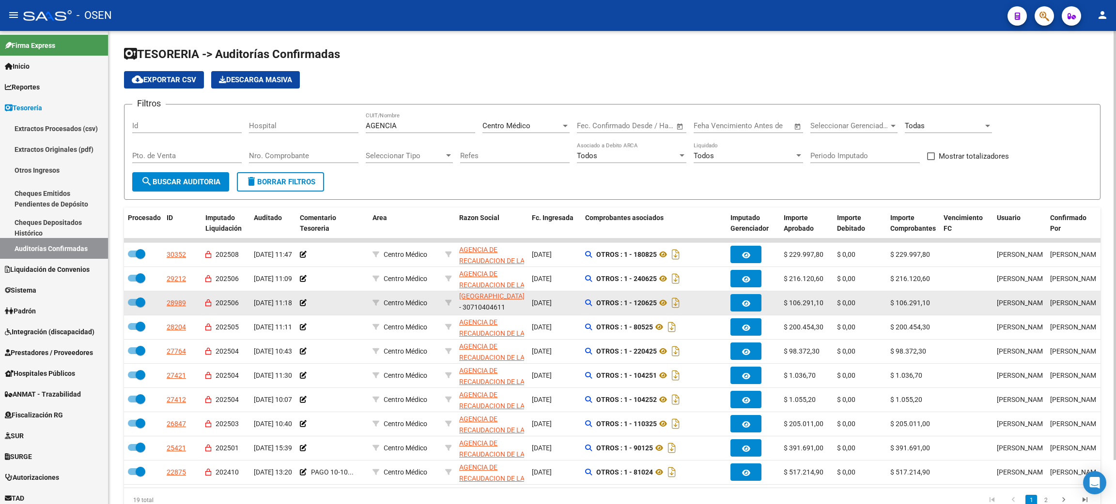
drag, startPoint x: 513, startPoint y: 306, endPoint x: 477, endPoint y: 304, distance: 36.4
click at [477, 304] on div "AGENCIA DE RECAUDACION DE LA PROVINCIA DE BUENOS AIRES - 30710404611" at bounding box center [491, 303] width 65 height 20
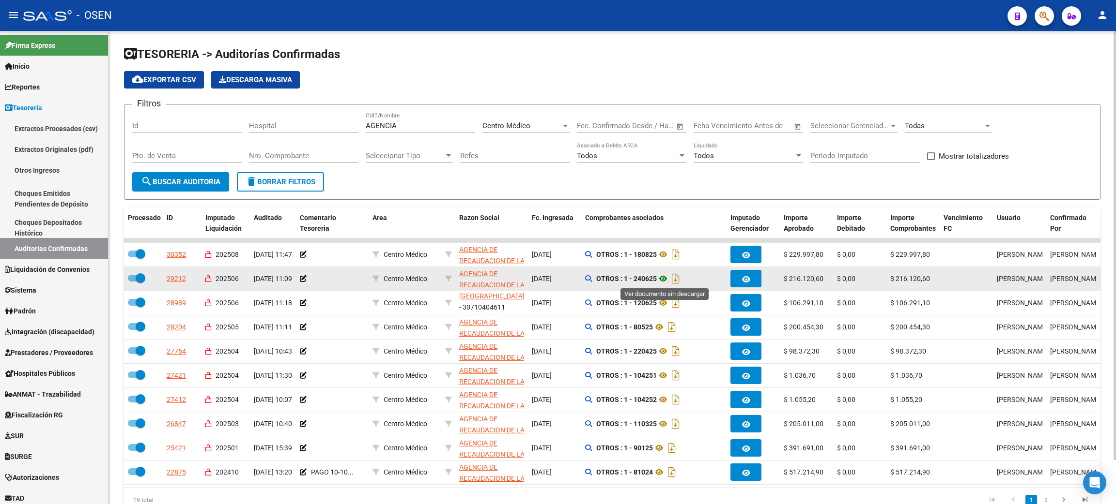
click at [660, 280] on icon at bounding box center [663, 279] width 13 height 12
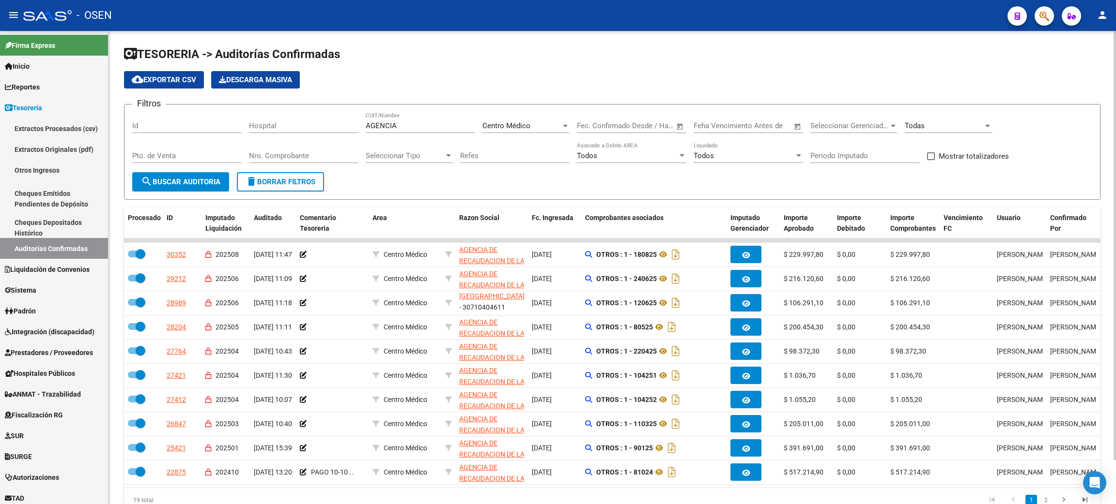
click at [321, 158] on input "Nro. Comprobante" at bounding box center [303, 156] width 109 height 9
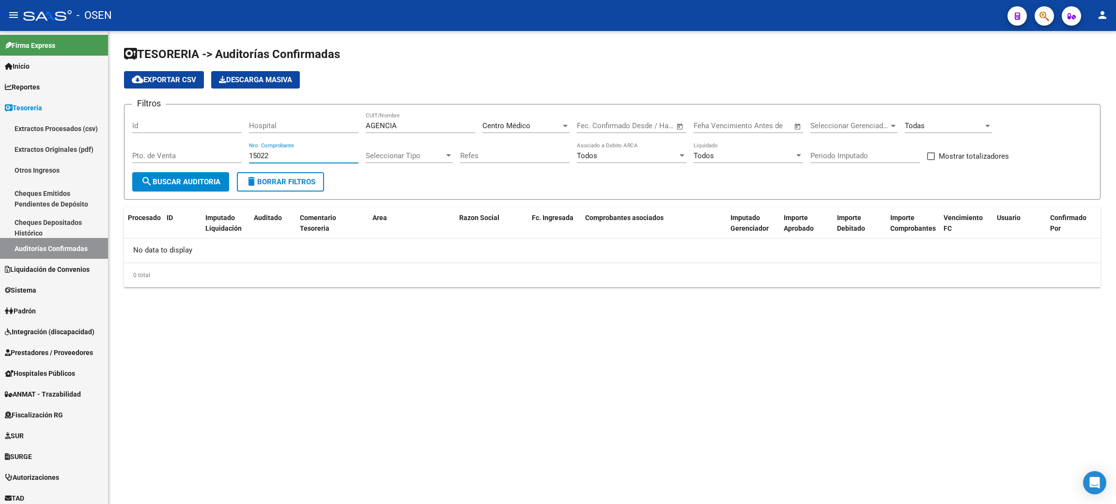
type input "15022"
drag, startPoint x: 373, startPoint y: 119, endPoint x: 282, endPoint y: 110, distance: 91.4
click at [283, 112] on div "Filtros Id Hospital AGENCIA CUIT/Nombre Centro Médico Seleccionar Area Fecha in…" at bounding box center [612, 142] width 960 height 60
click at [528, 125] on span "Centro Médico" at bounding box center [506, 126] width 48 height 9
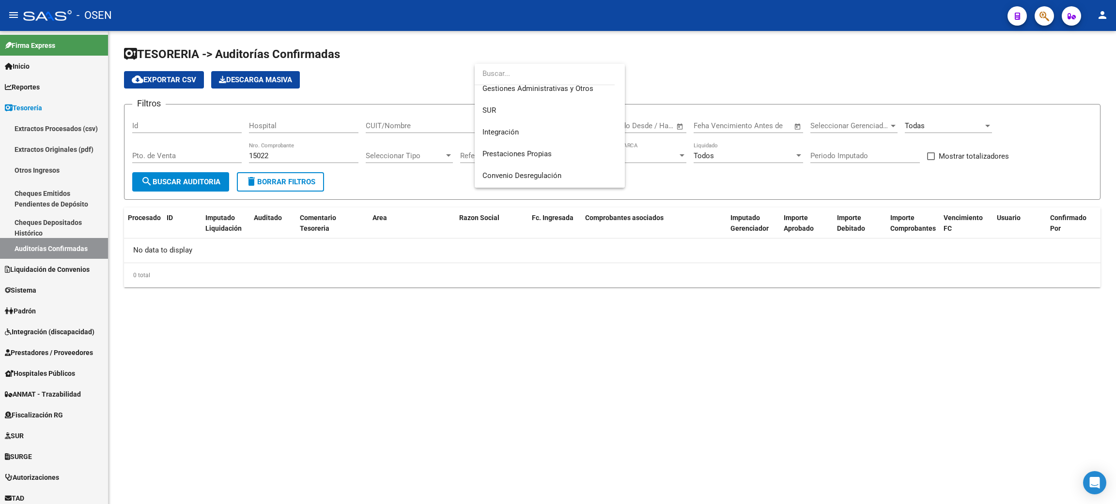
scroll to position [0, 0]
click at [494, 96] on span "Todas" at bounding box center [549, 97] width 135 height 22
click at [182, 174] on button "search Buscar Auditoria" at bounding box center [180, 181] width 97 height 19
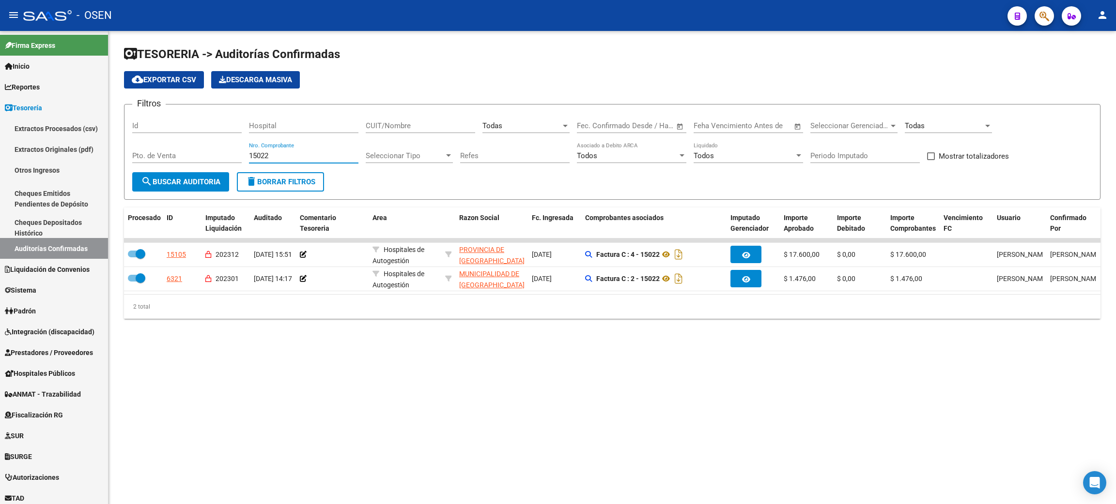
drag, startPoint x: 281, startPoint y: 156, endPoint x: 201, endPoint y: 149, distance: 79.7
click at [201, 149] on div "Filtros Id Hospital CUIT/Nombre Todas Seleccionar Area Fecha inicio – Fecha fin…" at bounding box center [612, 142] width 960 height 60
click at [397, 122] on input "CUIT/Nombre" at bounding box center [420, 126] width 109 height 9
paste input "30-54666243-4"
click at [178, 181] on span "search Buscar Auditoria" at bounding box center [180, 182] width 79 height 9
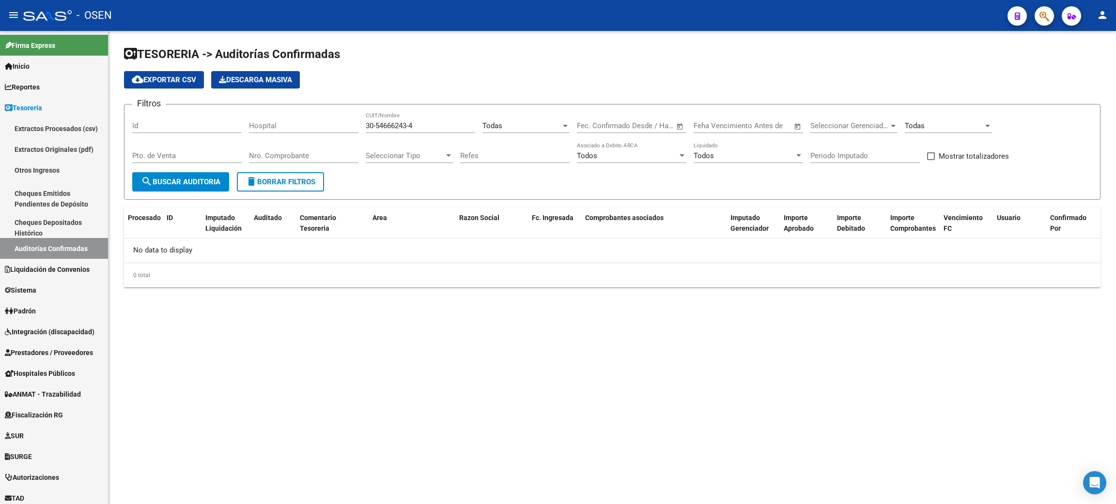
click at [378, 124] on input "30-54666243-4" at bounding box center [420, 126] width 109 height 9
click at [407, 124] on input "3054666243-4" at bounding box center [420, 126] width 109 height 9
drag, startPoint x: 448, startPoint y: 127, endPoint x: 226, endPoint y: 119, distance: 222.4
click at [226, 119] on div "Filtros Id Hospital 305466624-4 CUIT/Nombre Todas Seleccionar Area Fecha inicio…" at bounding box center [612, 142] width 960 height 60
paste input "-54666243"
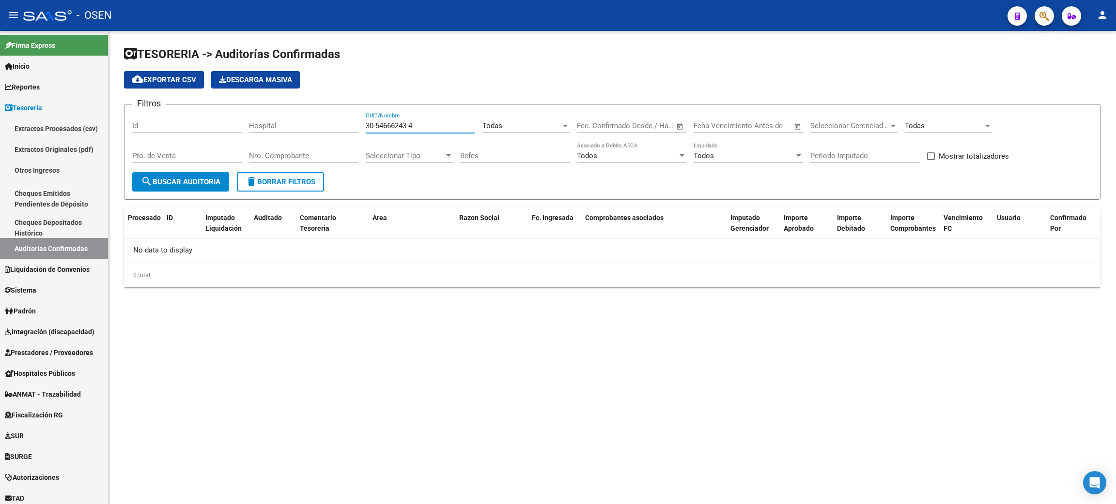
click at [412, 124] on input "30-54666243-4" at bounding box center [420, 126] width 109 height 9
click at [377, 129] on input "30-546662434" at bounding box center [420, 126] width 109 height 9
type input "30546662434"
click at [196, 178] on span "search Buscar Auditoria" at bounding box center [180, 182] width 79 height 9
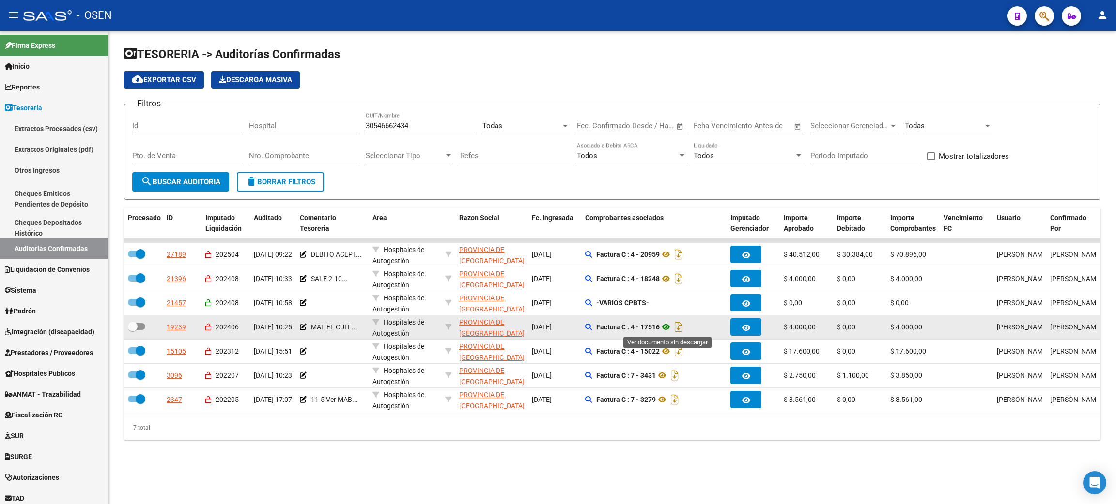
click at [667, 326] on icon at bounding box center [665, 327] width 13 height 12
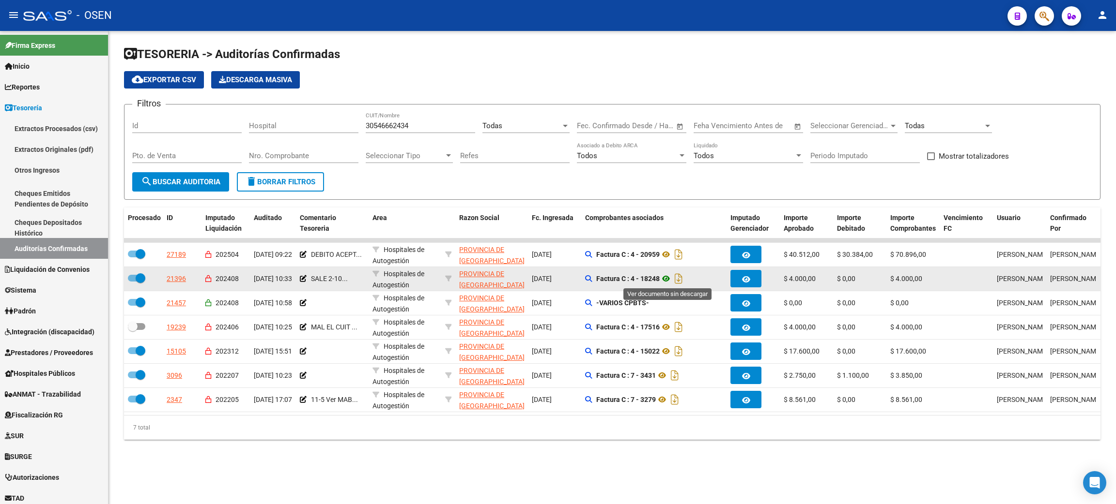
click at [667, 276] on icon at bounding box center [665, 279] width 13 height 12
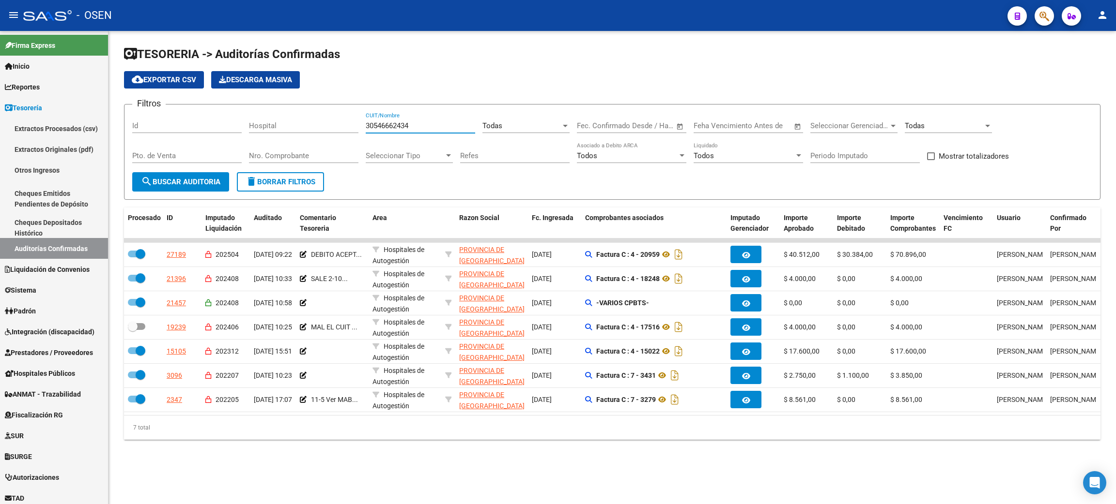
drag, startPoint x: 415, startPoint y: 129, endPoint x: 265, endPoint y: 124, distance: 150.2
click at [265, 124] on div "Filtros Id Hospital 30546662434 CUIT/Nombre Todas Seleccionar Area Fecha inicio…" at bounding box center [612, 142] width 960 height 60
